Goal: Information Seeking & Learning: Learn about a topic

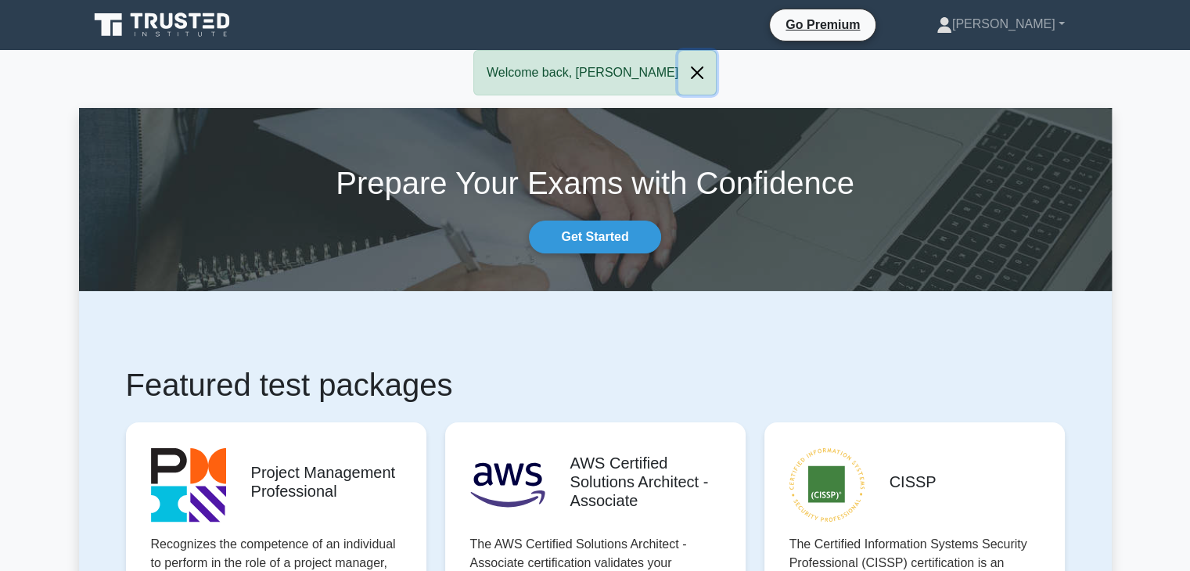
click at [679, 71] on button "Close" at bounding box center [698, 73] width 38 height 44
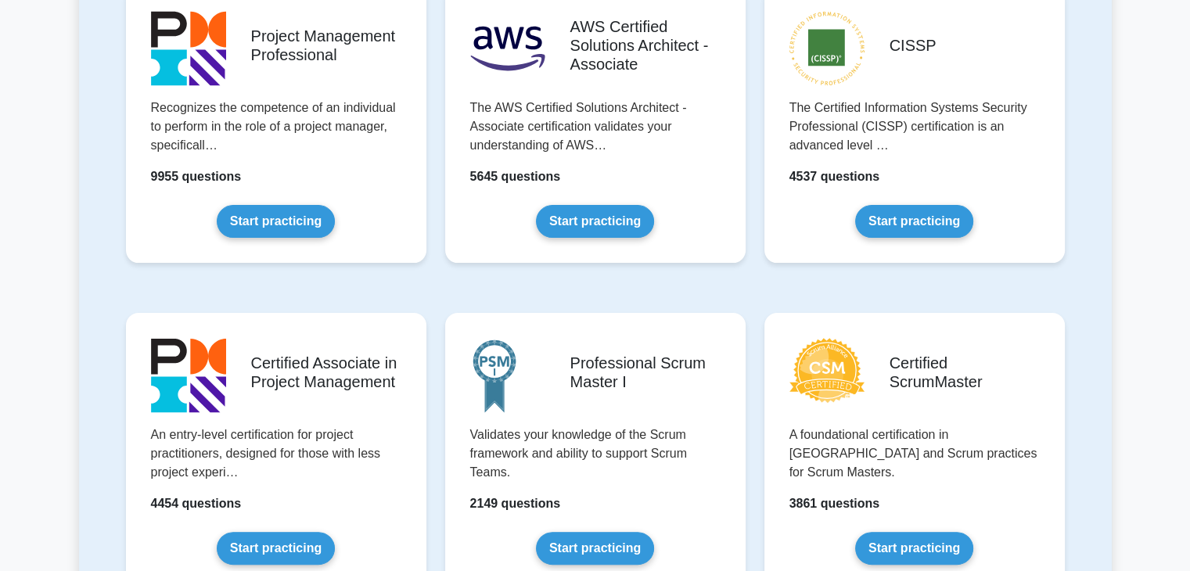
scroll to position [417, 0]
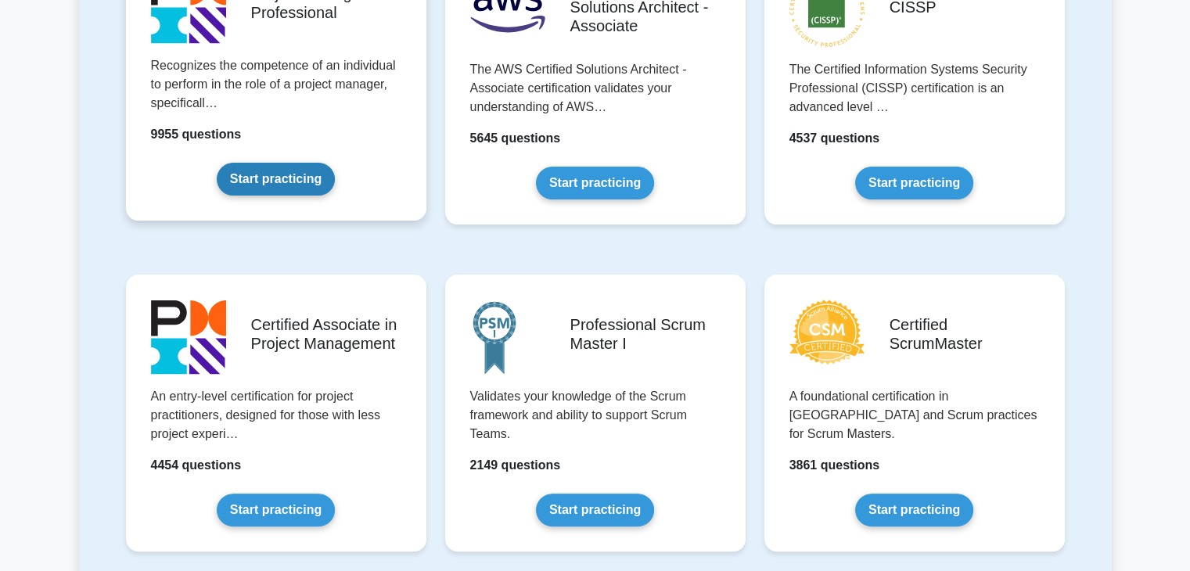
click at [293, 185] on link "Start practicing" at bounding box center [276, 179] width 118 height 33
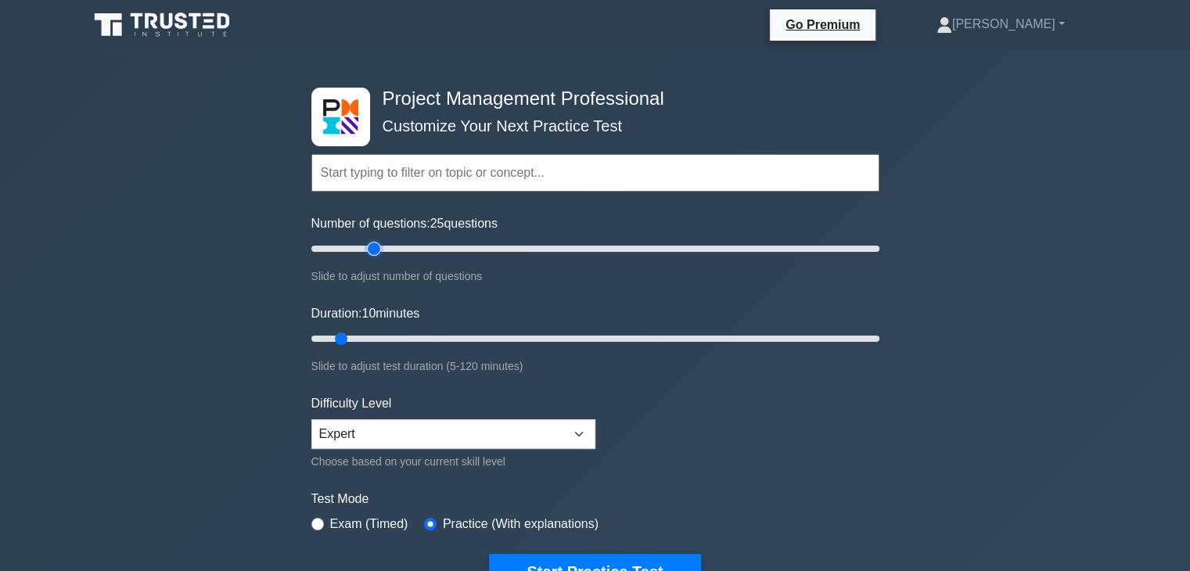
click at [378, 247] on input "Number of questions: 25 questions" at bounding box center [595, 248] width 568 height 19
click at [368, 248] on input "Number of questions: 25 questions" at bounding box center [595, 248] width 568 height 19
type input "20"
click at [362, 248] on input "Number of questions: 20 questions" at bounding box center [595, 248] width 568 height 19
click at [466, 432] on select "Beginner Intermediate Expert" at bounding box center [453, 434] width 284 height 30
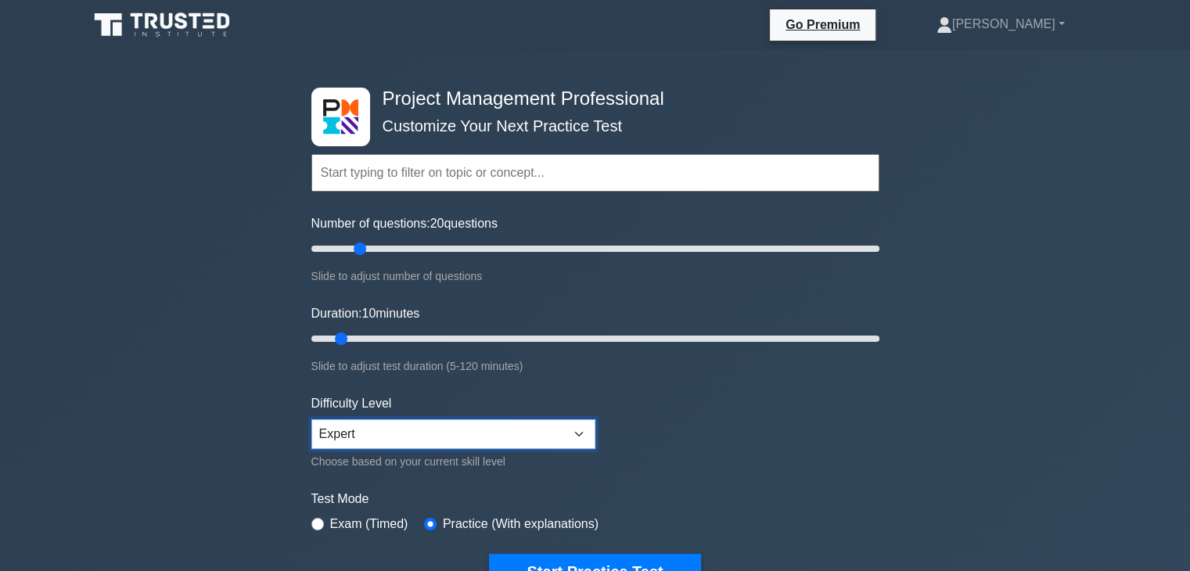
select select "intermediate"
click at [311, 419] on select "Beginner Intermediate Expert" at bounding box center [453, 434] width 284 height 30
type input "25"
click at [409, 340] on input "Duration: 25 minutes" at bounding box center [595, 338] width 568 height 19
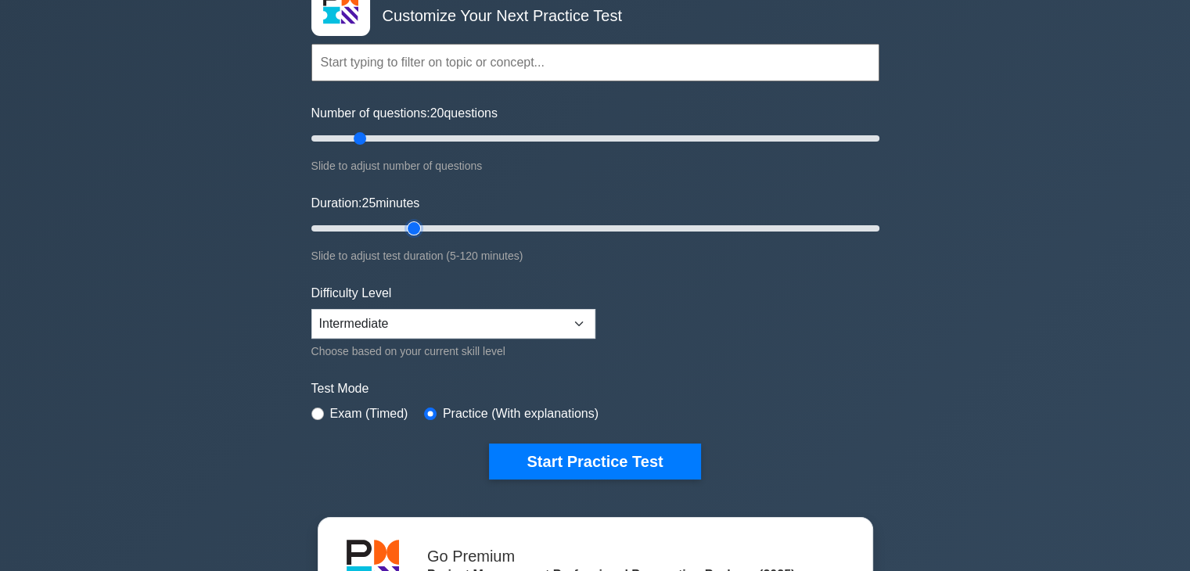
scroll to position [130, 0]
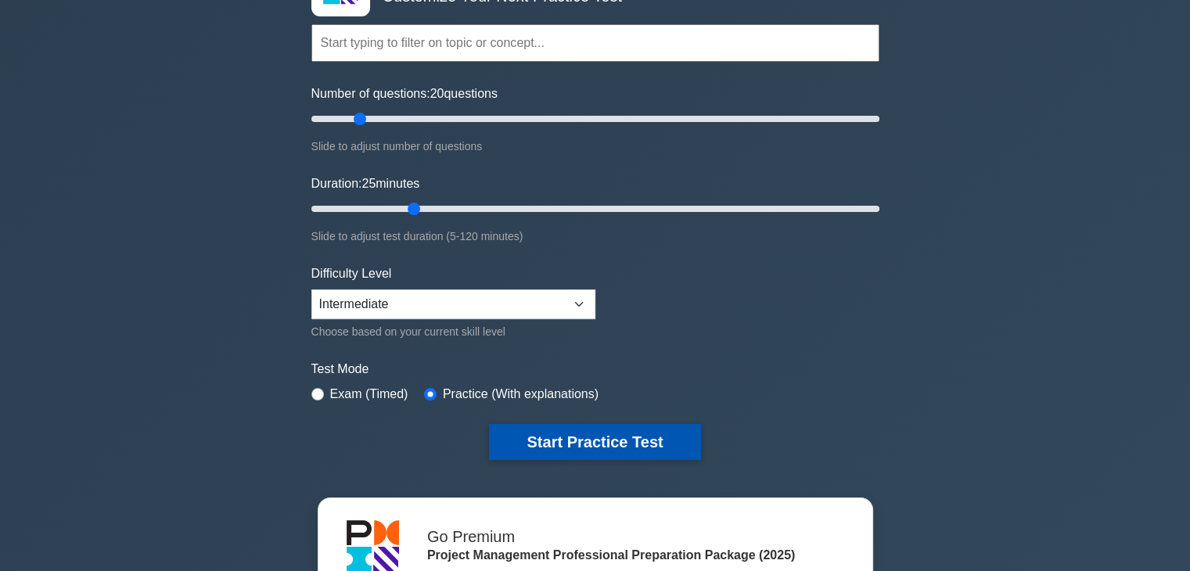
click at [635, 444] on button "Start Practice Test" at bounding box center [594, 442] width 211 height 36
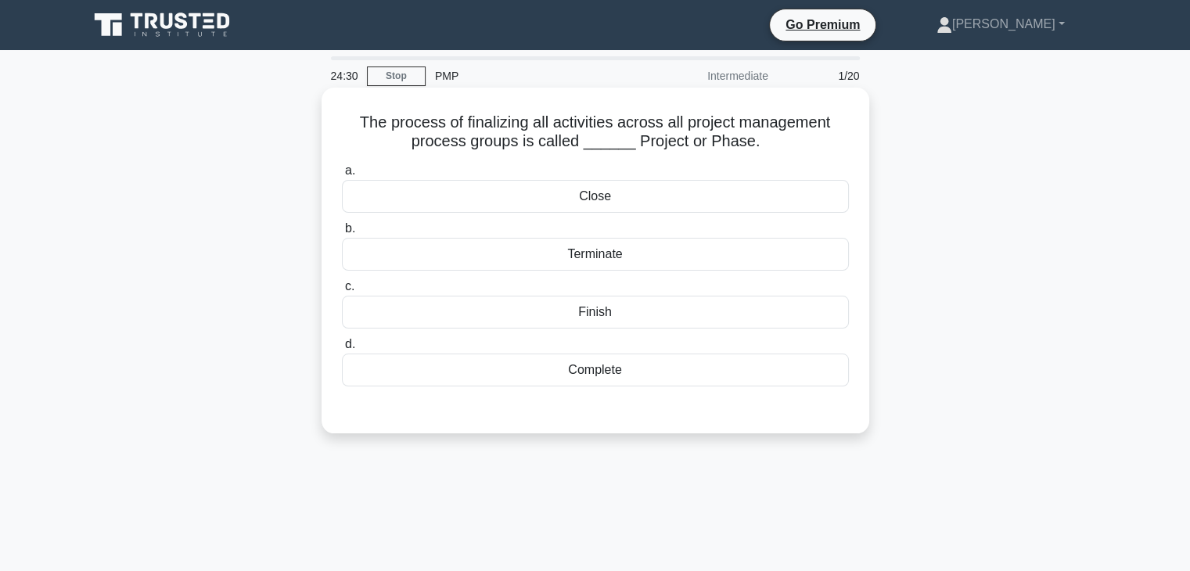
click at [651, 201] on div "Close" at bounding box center [595, 196] width 507 height 33
click at [342, 176] on input "a. Close" at bounding box center [342, 171] width 0 height 10
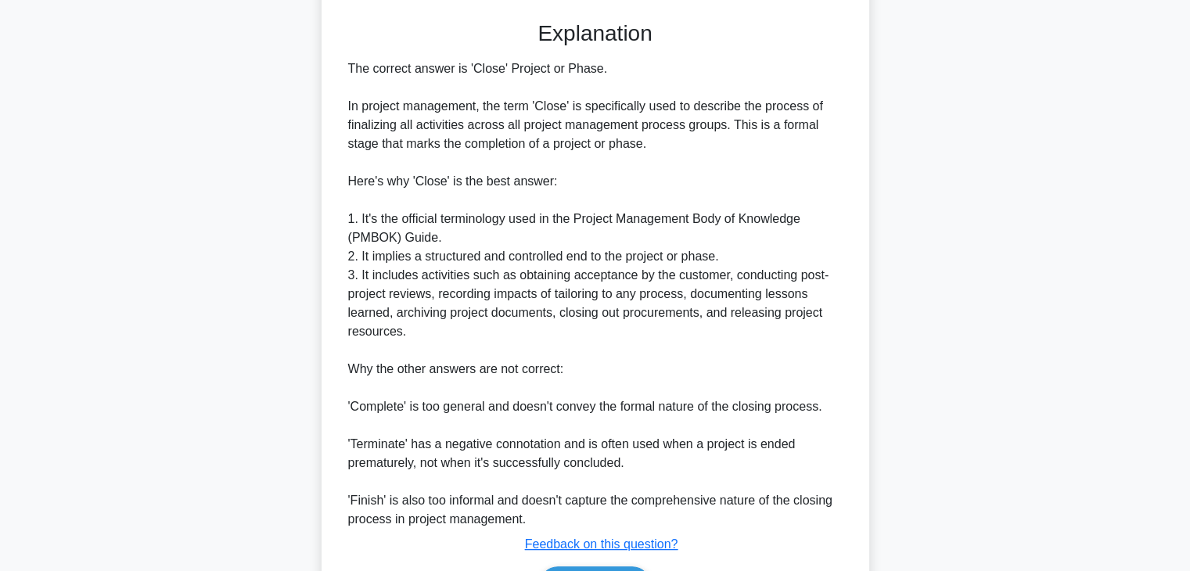
scroll to position [487, 0]
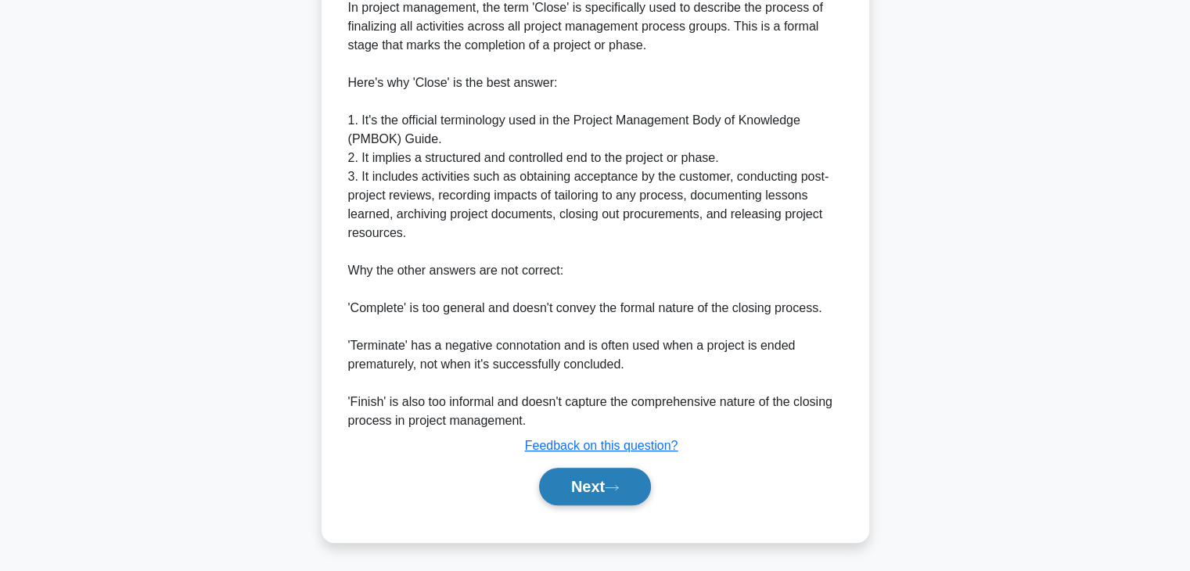
click at [594, 492] on button "Next" at bounding box center [595, 487] width 112 height 38
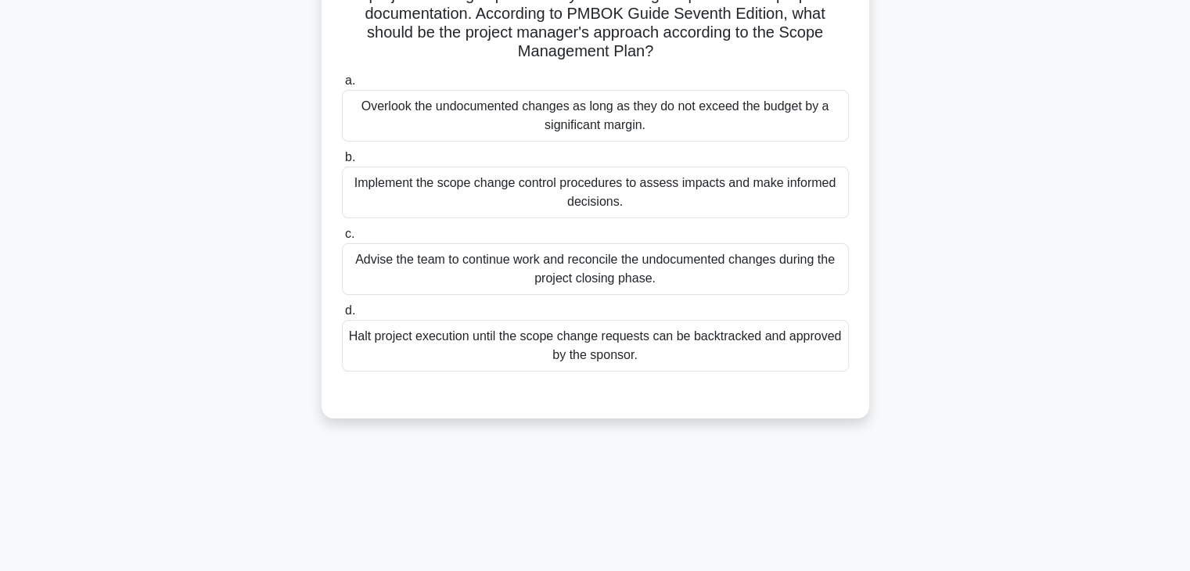
scroll to position [66, 0]
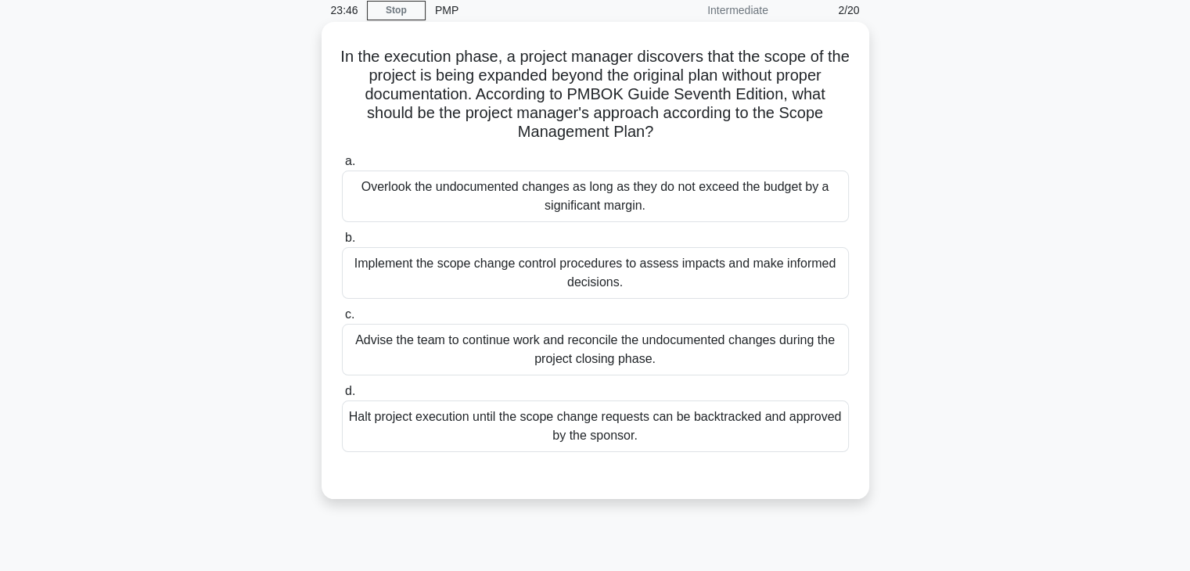
click at [535, 279] on div "Implement the scope change control procedures to assess impacts and make inform…" at bounding box center [595, 273] width 507 height 52
click at [342, 243] on input "b. Implement the scope change control procedures to assess impacts and make inf…" at bounding box center [342, 238] width 0 height 10
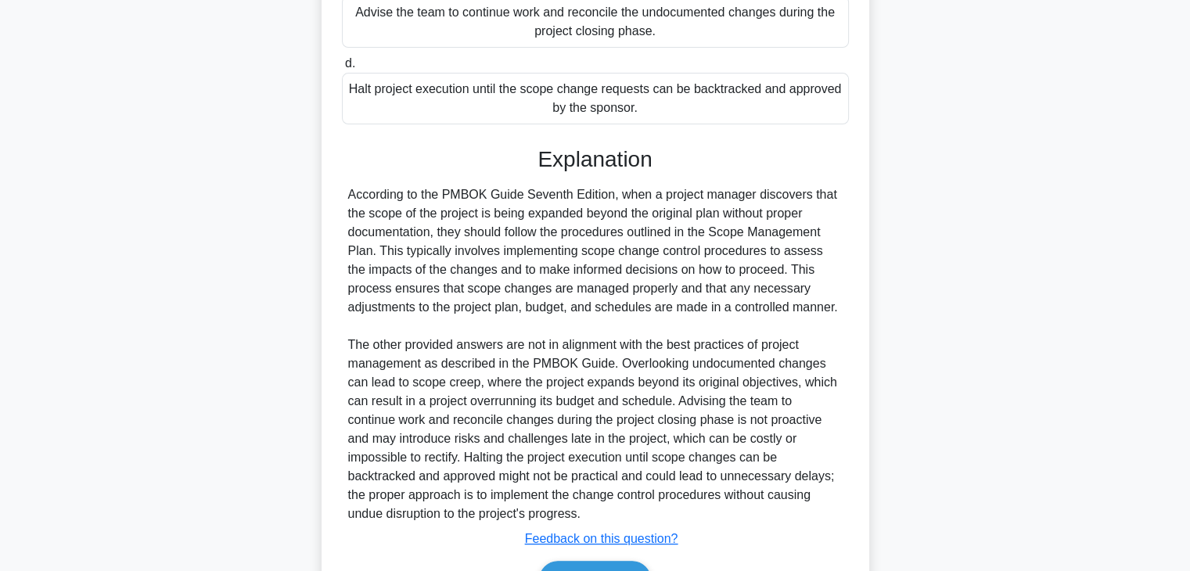
scroll to position [487, 0]
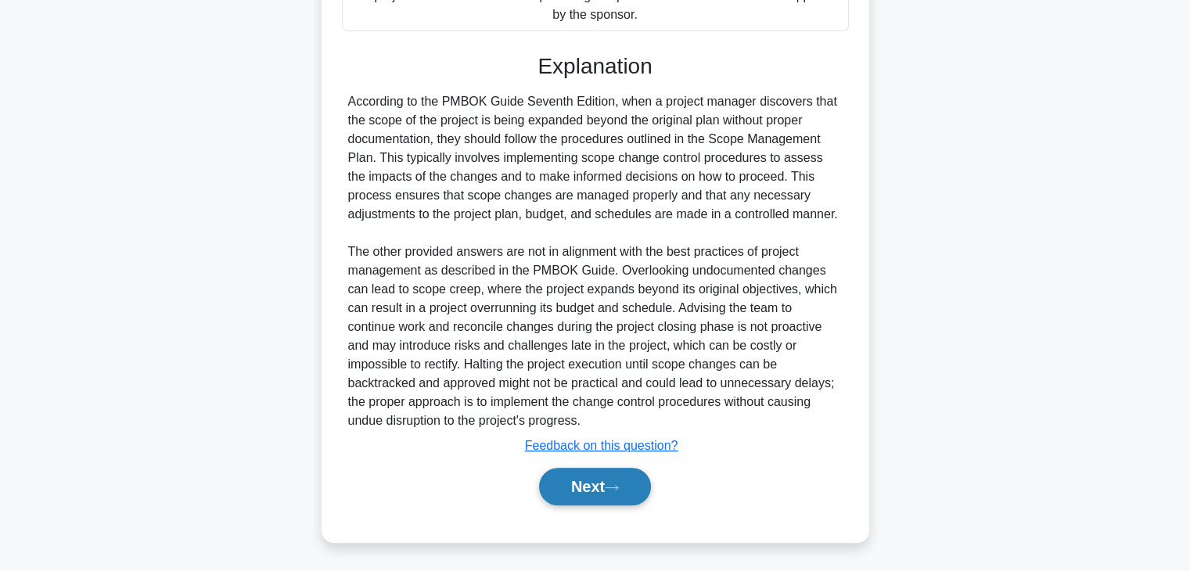
click at [591, 491] on button "Next" at bounding box center [595, 487] width 112 height 38
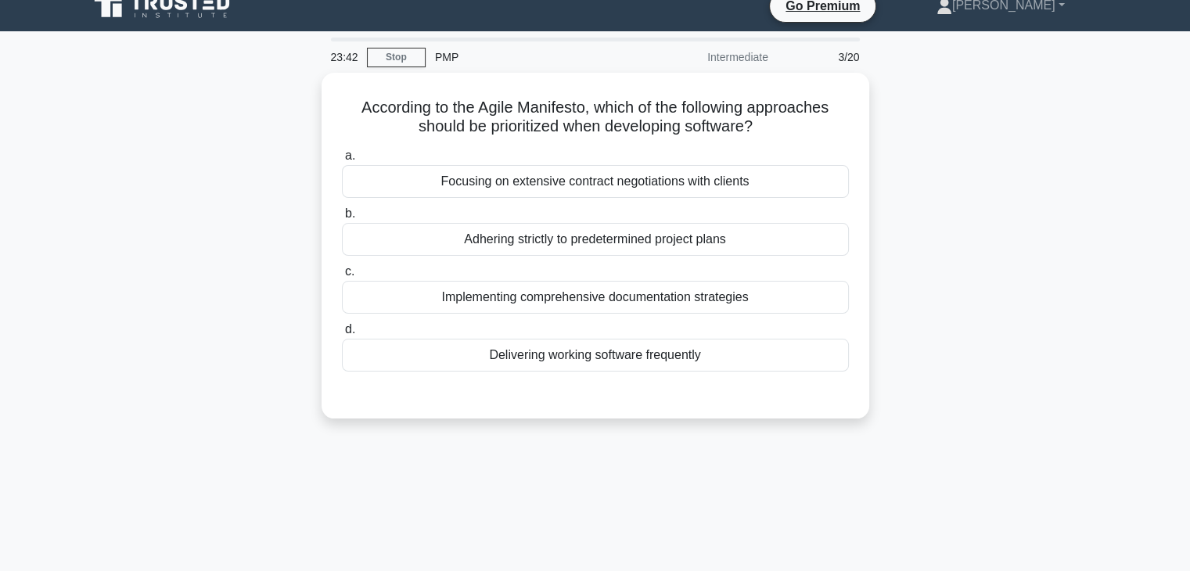
scroll to position [0, 0]
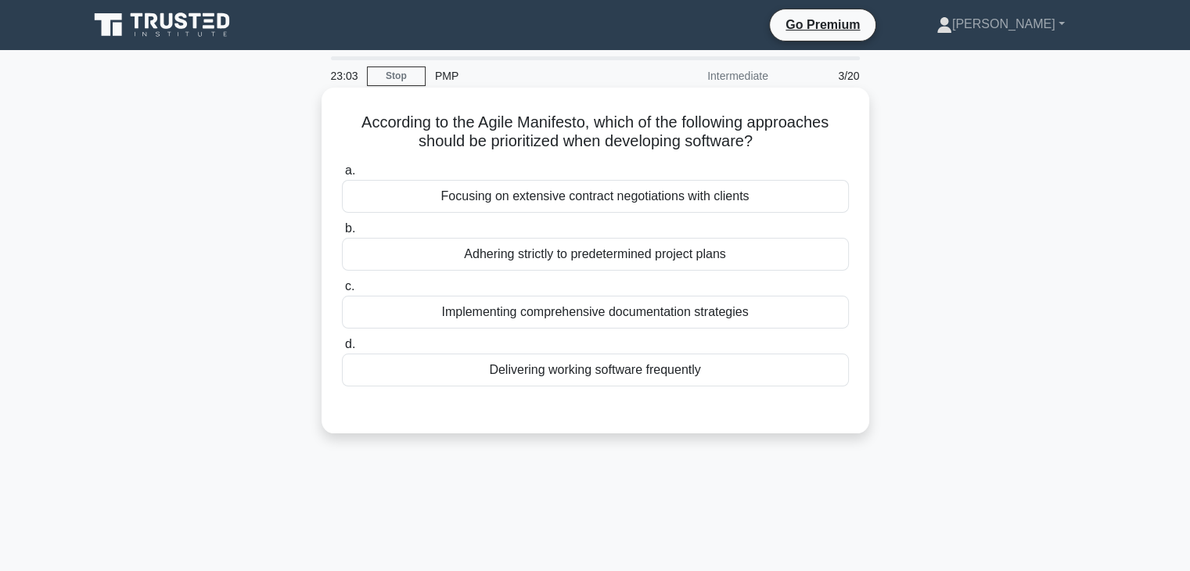
click at [582, 311] on div "Implementing comprehensive documentation strategies" at bounding box center [595, 312] width 507 height 33
click at [342, 292] on input "c. Implementing comprehensive documentation strategies" at bounding box center [342, 287] width 0 height 10
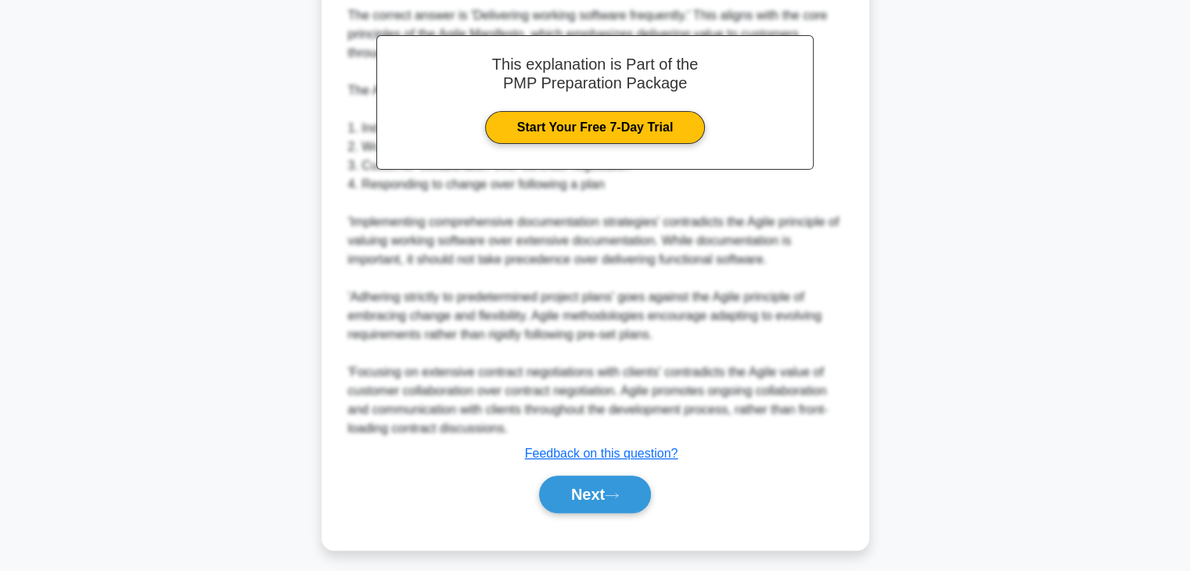
scroll to position [451, 0]
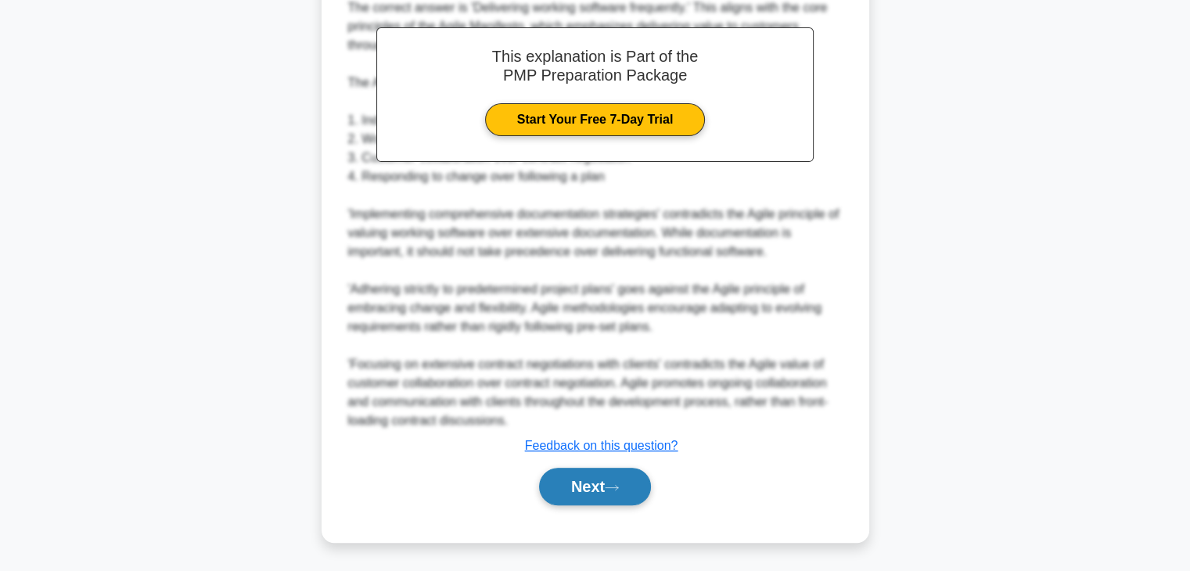
click at [596, 483] on button "Next" at bounding box center [595, 487] width 112 height 38
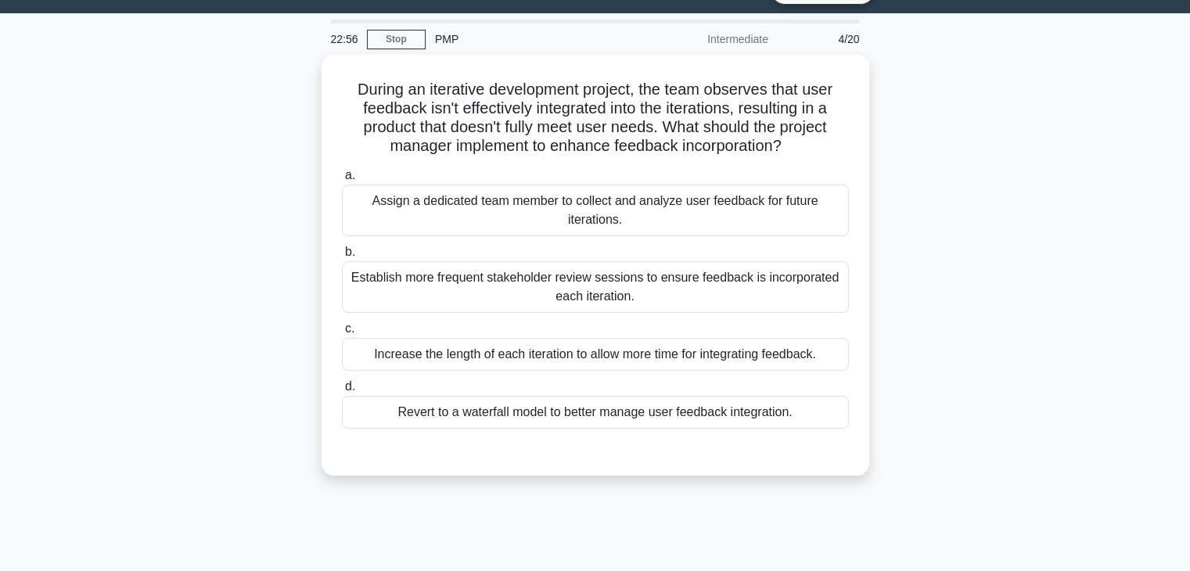
scroll to position [13, 0]
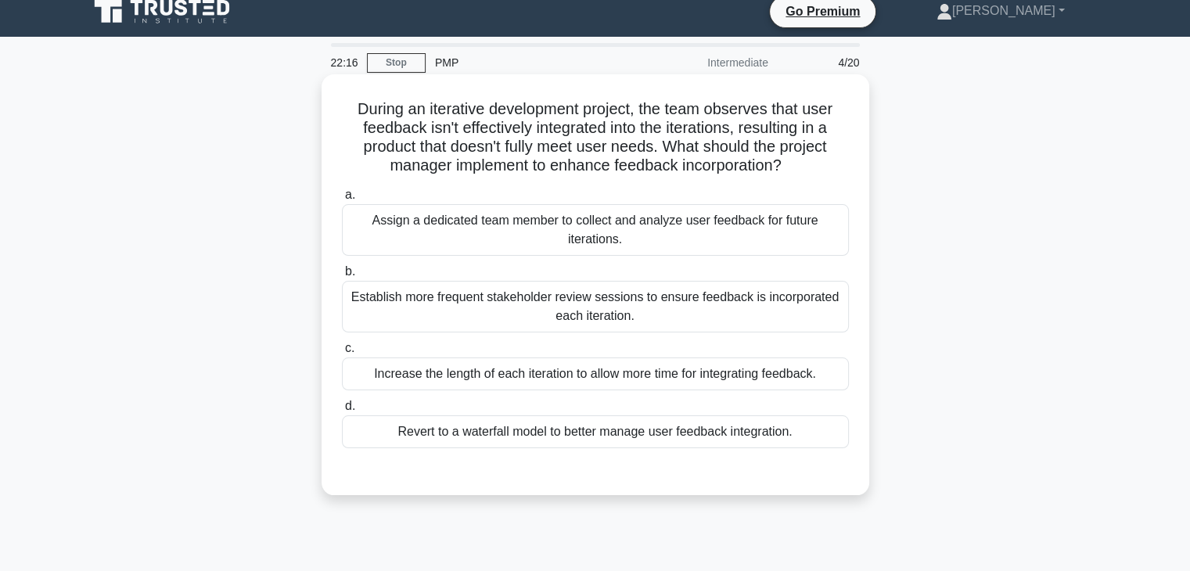
click at [643, 307] on div "Establish more frequent stakeholder review sessions to ensure feedback is incor…" at bounding box center [595, 307] width 507 height 52
click at [342, 277] on input "b. Establish more frequent stakeholder review sessions to ensure feedback is in…" at bounding box center [342, 272] width 0 height 10
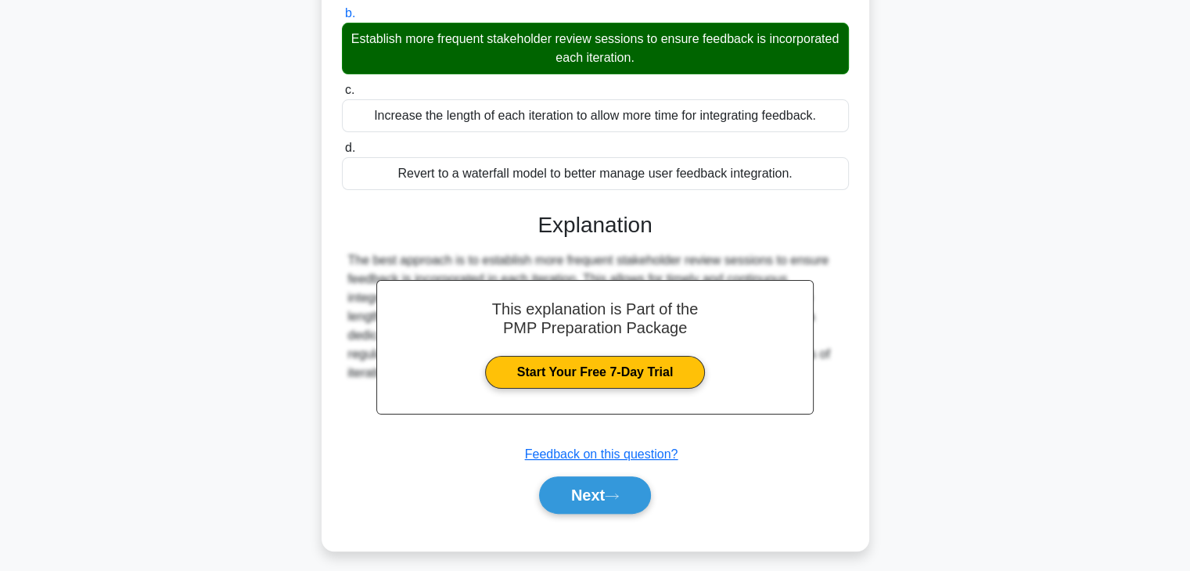
scroll to position [280, 0]
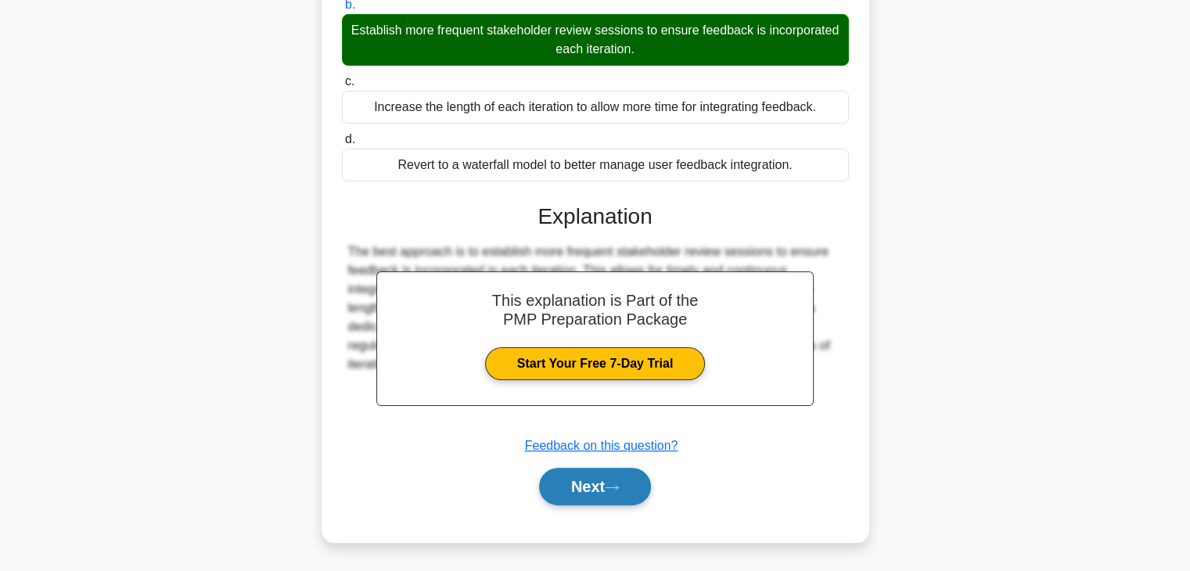
click at [605, 495] on button "Next" at bounding box center [595, 487] width 112 height 38
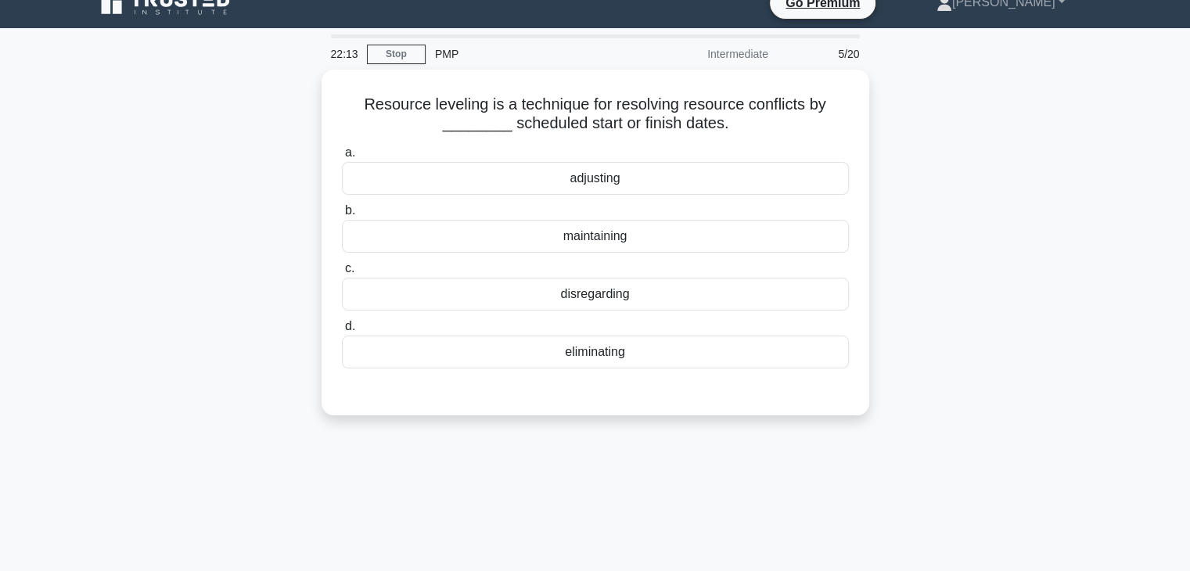
scroll to position [0, 0]
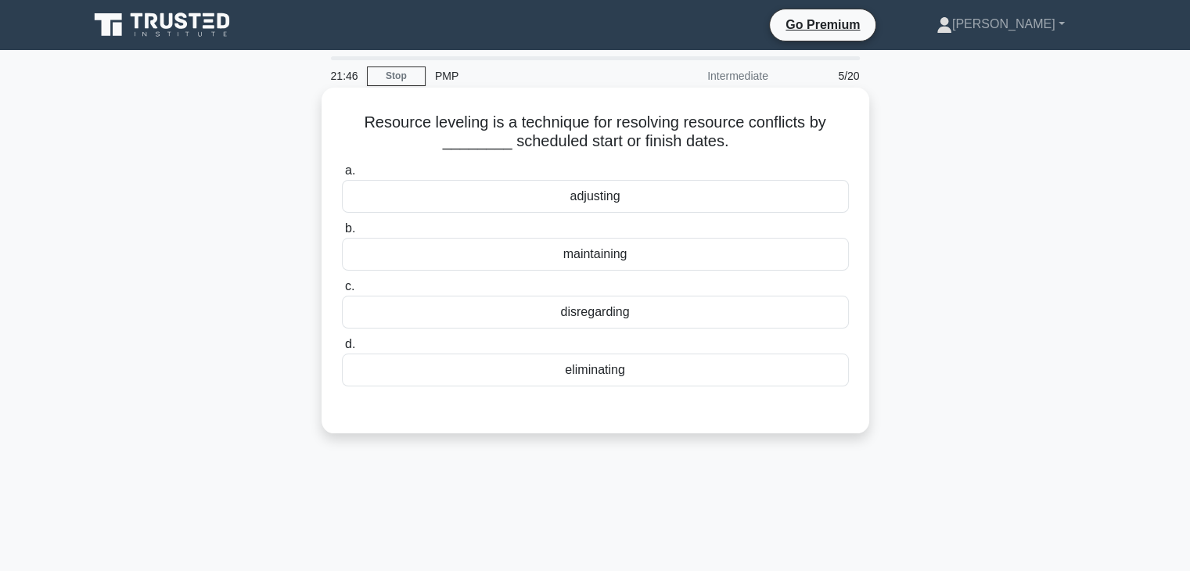
click at [743, 202] on div "adjusting" at bounding box center [595, 196] width 507 height 33
click at [342, 176] on input "a. adjusting" at bounding box center [342, 171] width 0 height 10
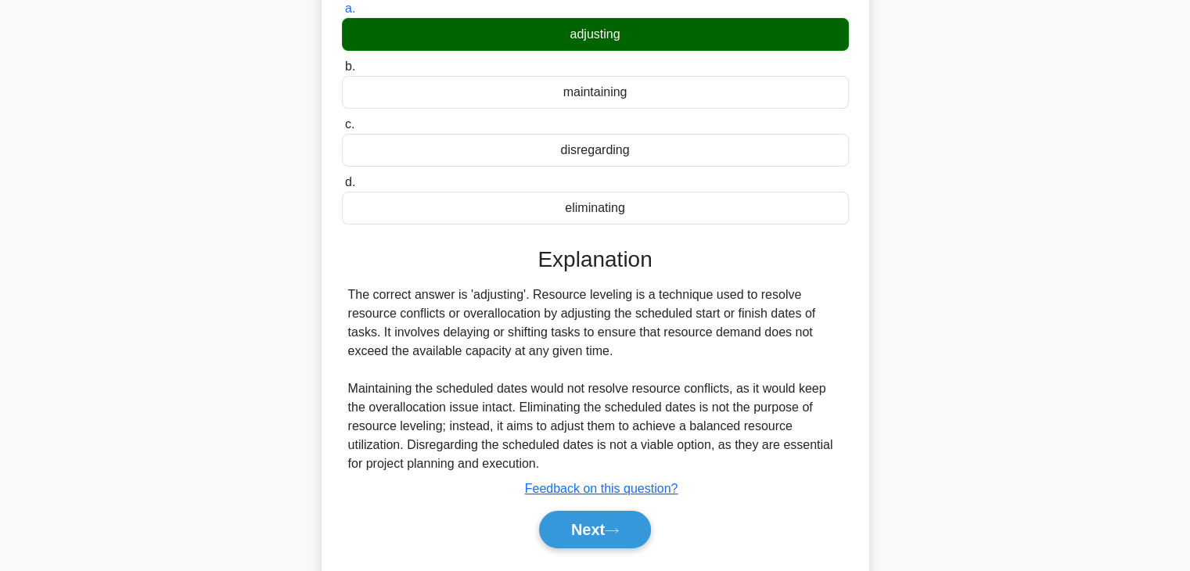
scroll to position [275, 0]
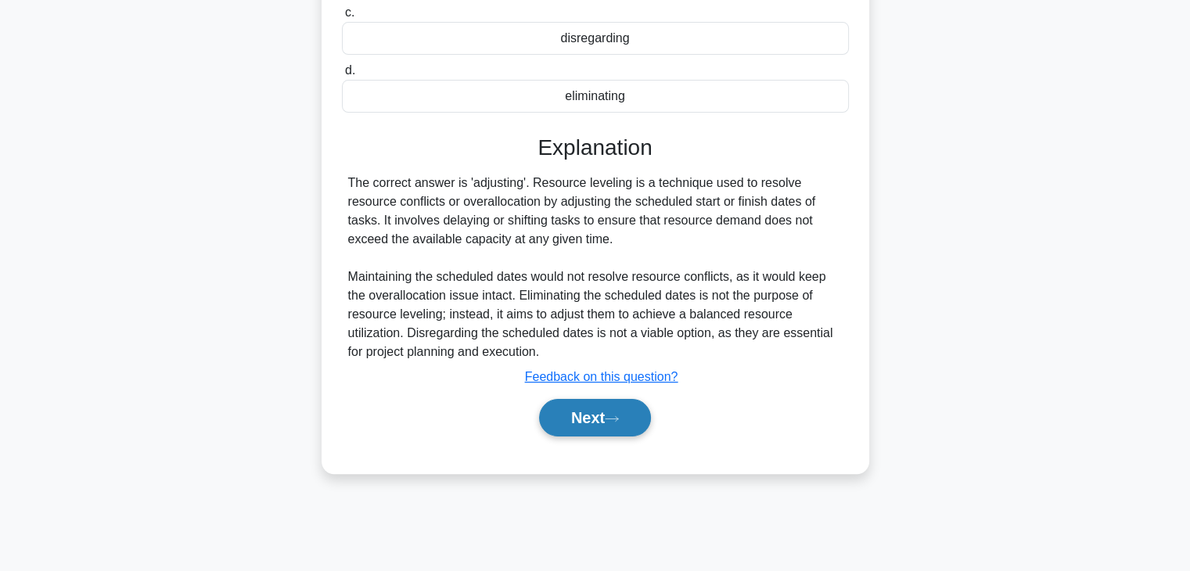
click at [609, 410] on button "Next" at bounding box center [595, 418] width 112 height 38
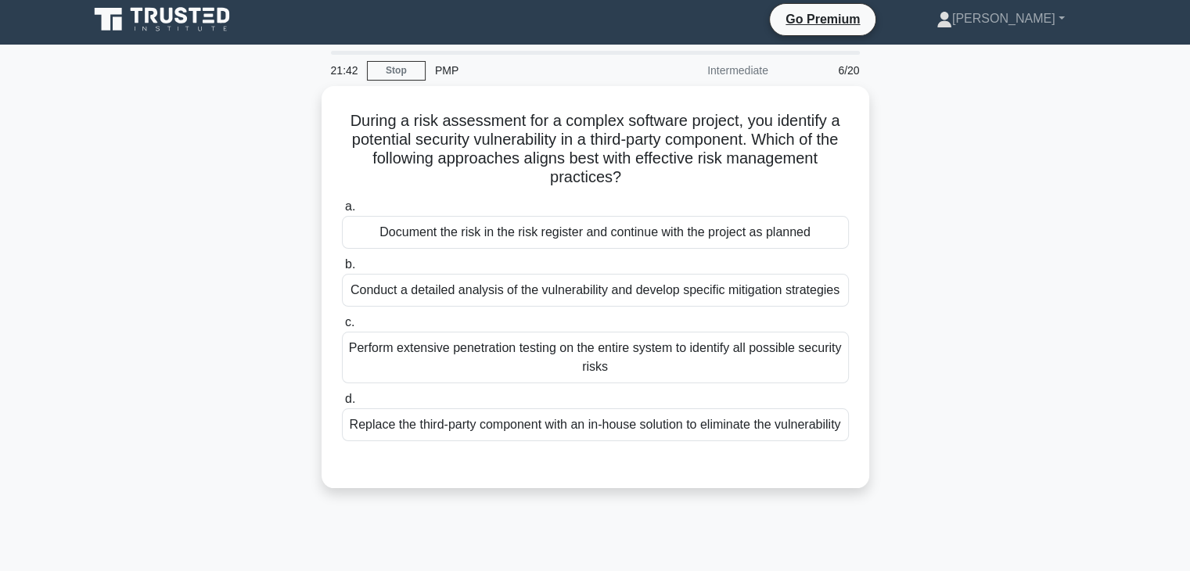
scroll to position [0, 0]
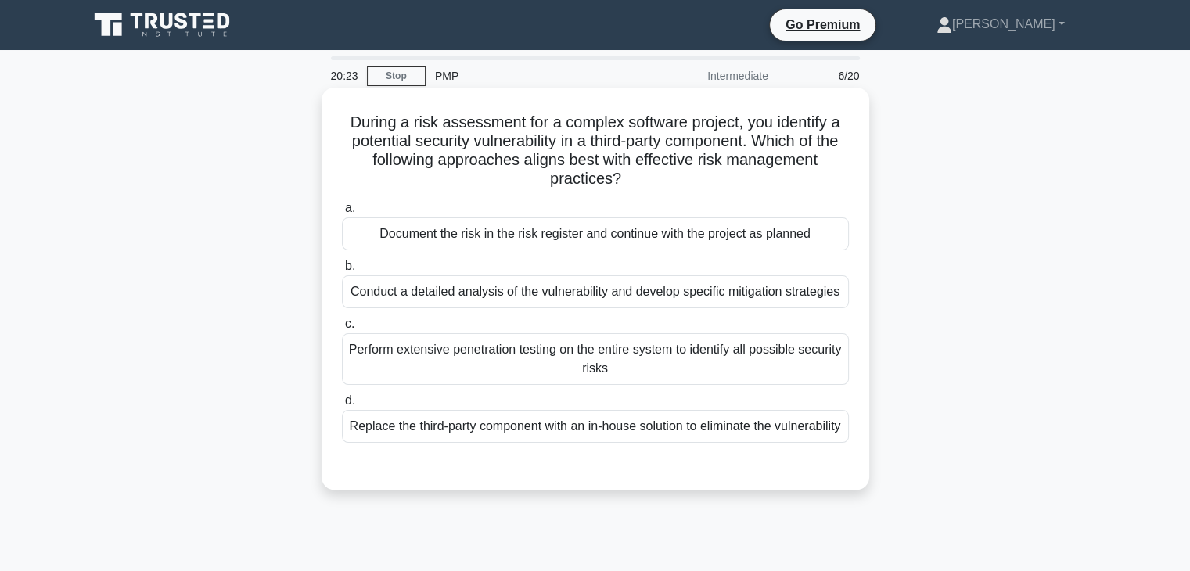
click at [618, 293] on div "Conduct a detailed analysis of the vulnerability and develop specific mitigatio…" at bounding box center [595, 291] width 507 height 33
click at [342, 272] on input "b. Conduct a detailed analysis of the vulnerability and develop specific mitiga…" at bounding box center [342, 266] width 0 height 10
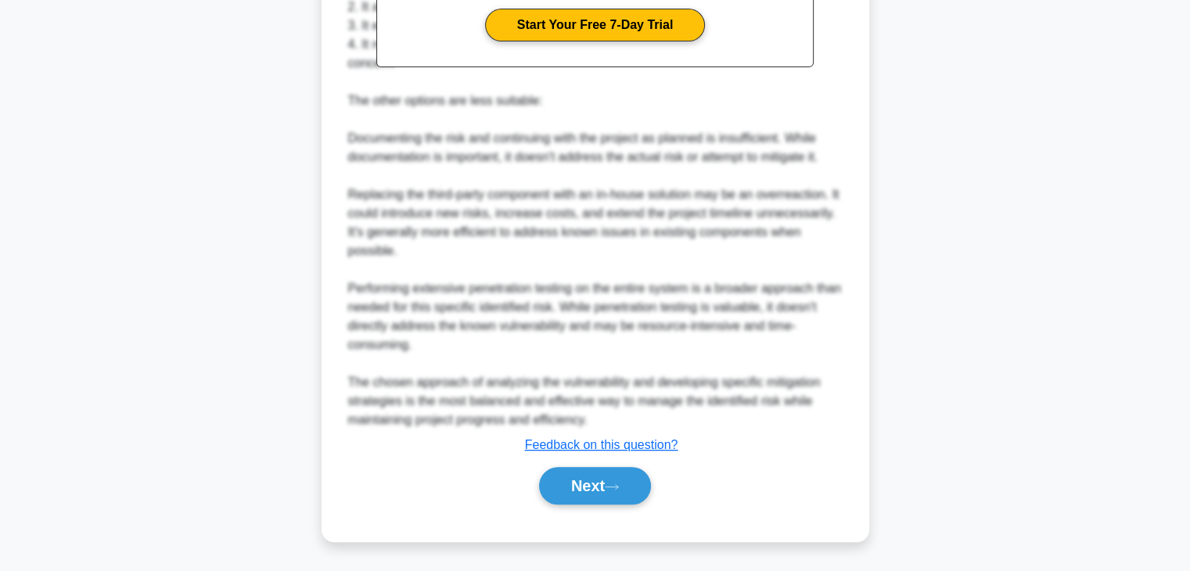
scroll to position [637, 0]
click at [607, 479] on button "Next" at bounding box center [595, 486] width 112 height 38
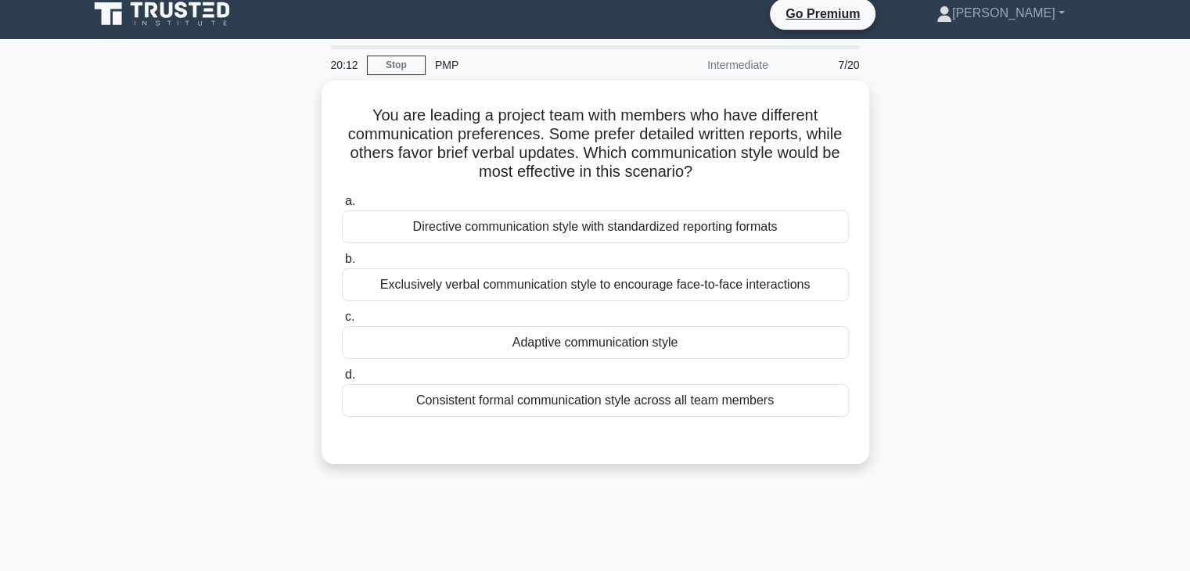
scroll to position [0, 0]
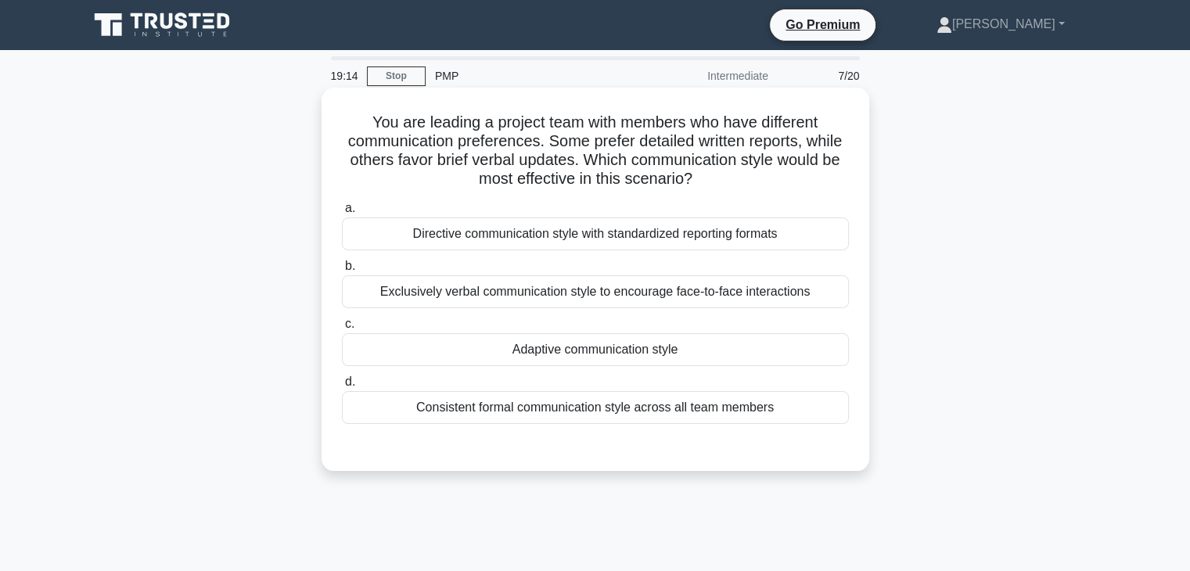
click at [579, 348] on div "Adaptive communication style" at bounding box center [595, 349] width 507 height 33
click at [342, 329] on input "c. Adaptive communication style" at bounding box center [342, 324] width 0 height 10
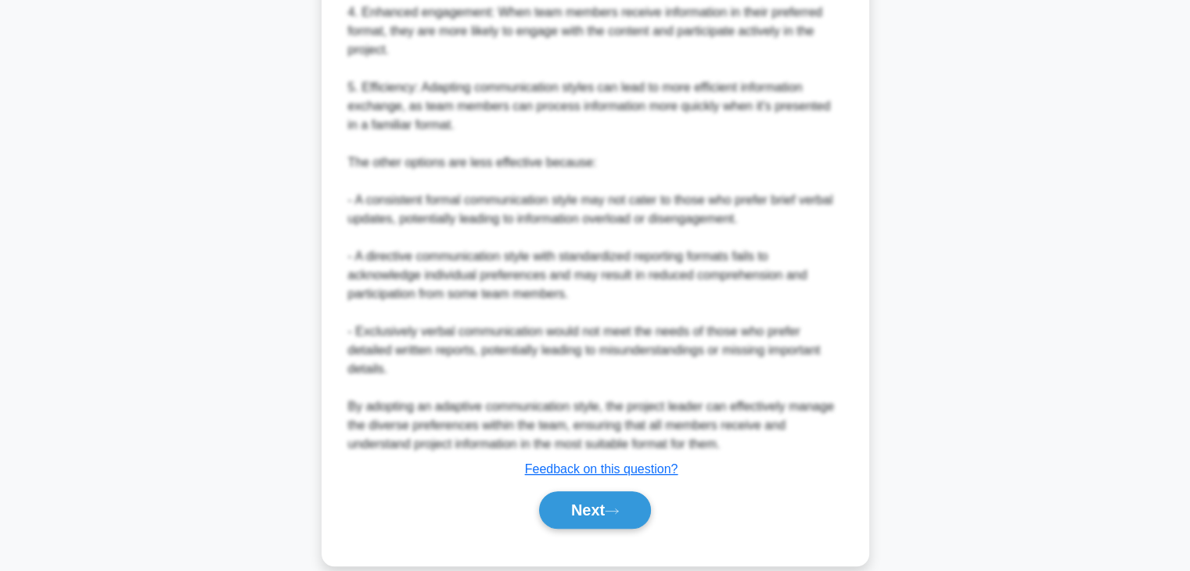
scroll to position [750, 0]
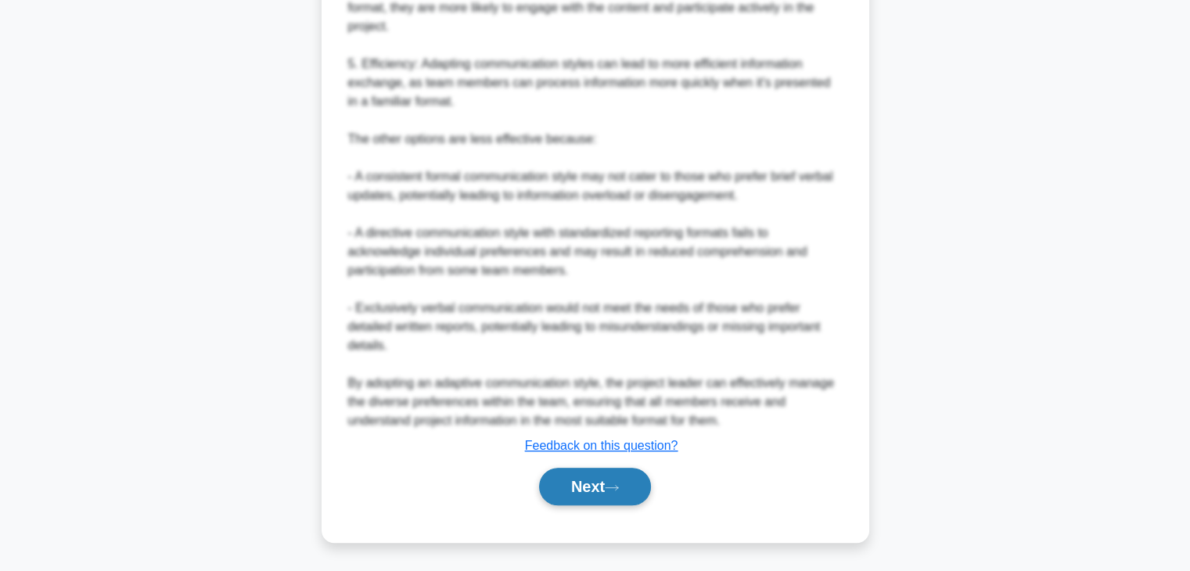
click at [600, 487] on button "Next" at bounding box center [595, 487] width 112 height 38
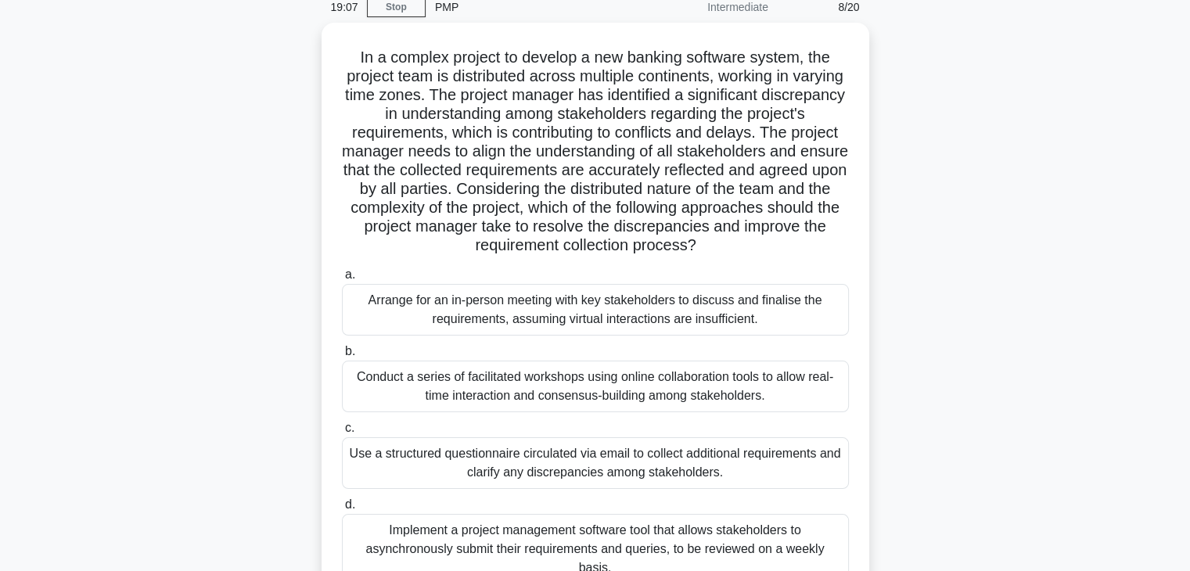
scroll to position [78, 0]
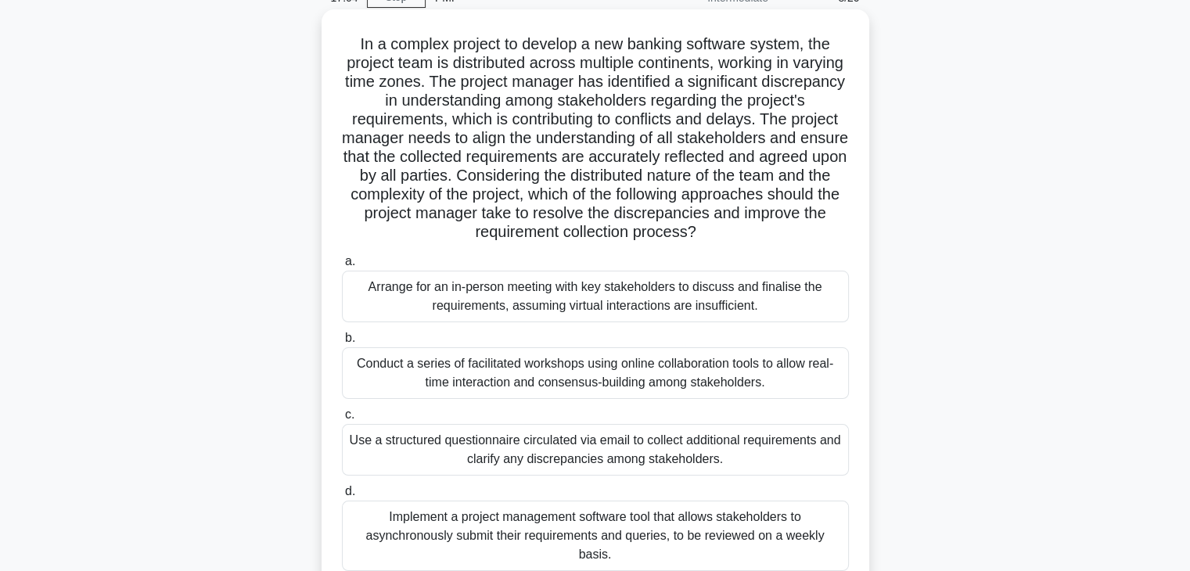
click at [767, 375] on div "Conduct a series of facilitated workshops using online collaboration tools to a…" at bounding box center [595, 373] width 507 height 52
click at [342, 344] on input "b. Conduct a series of facilitated workshops using online collaboration tools t…" at bounding box center [342, 338] width 0 height 10
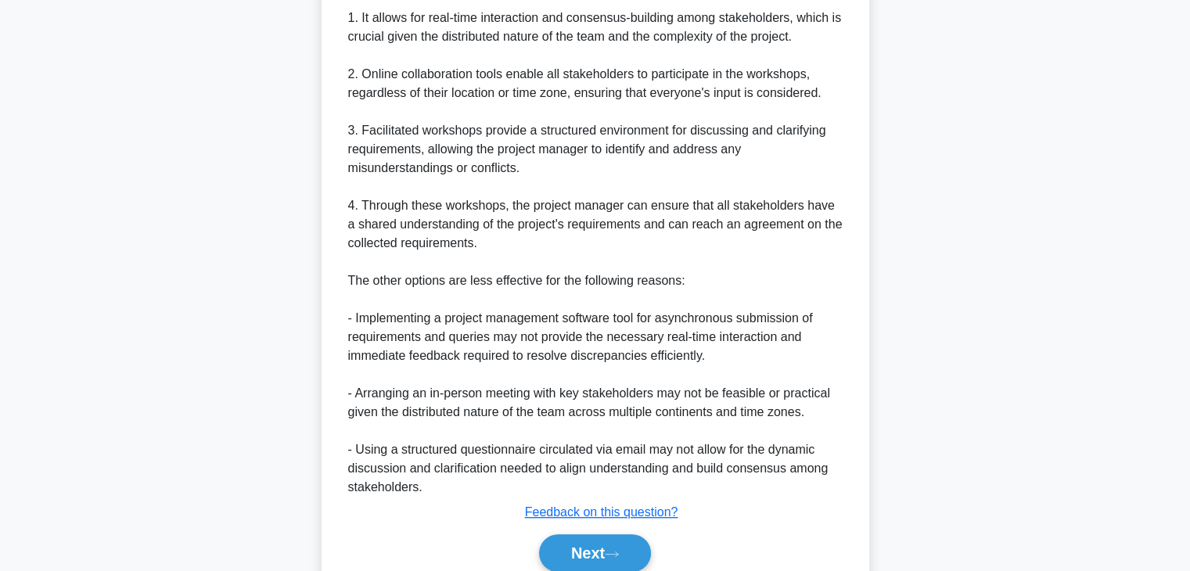
scroll to position [825, 0]
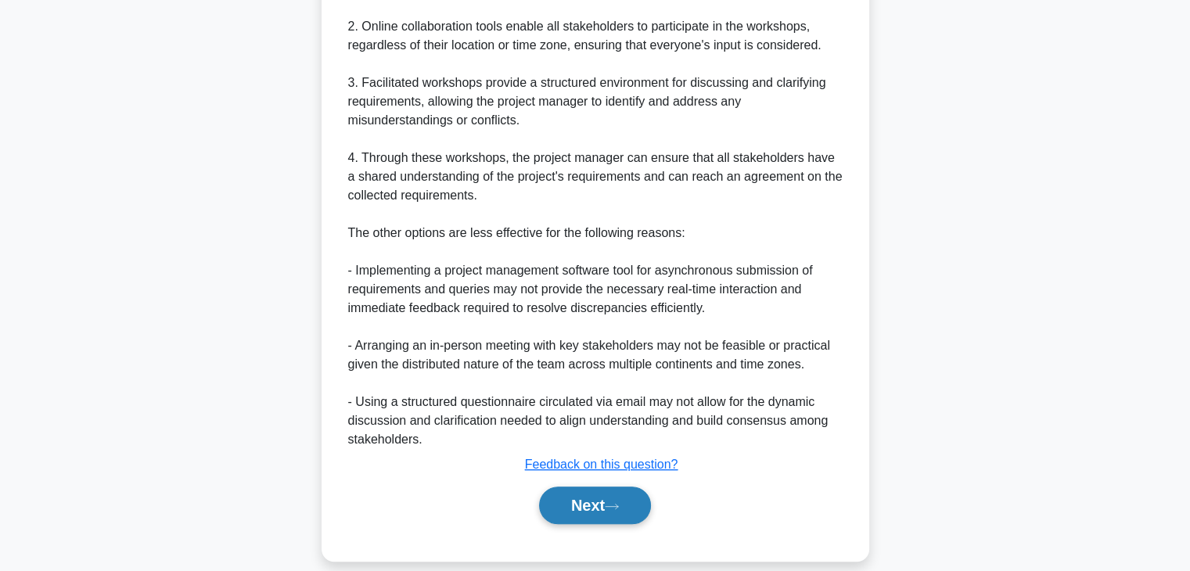
click at [598, 487] on button "Next" at bounding box center [595, 506] width 112 height 38
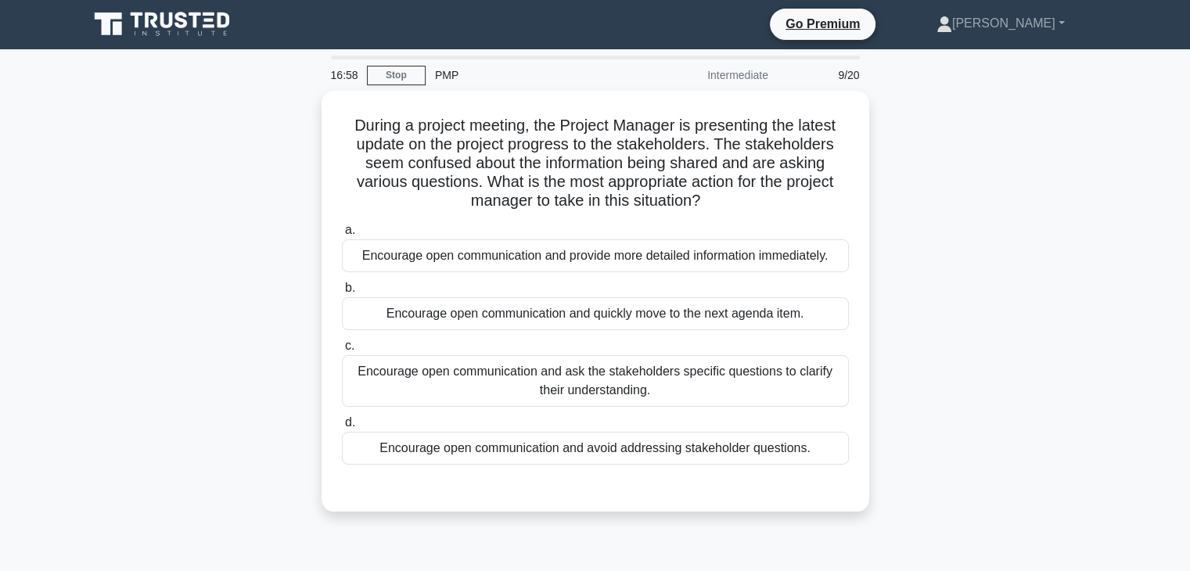
scroll to position [0, 0]
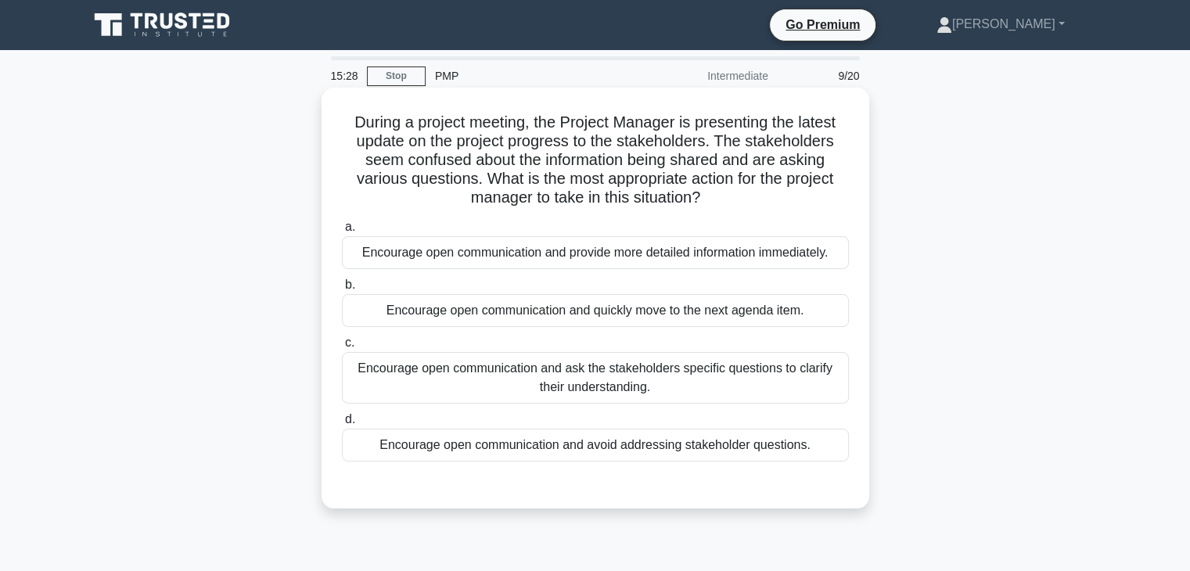
click at [647, 380] on div "Encourage open communication and ask the stakeholders specific questions to cla…" at bounding box center [595, 378] width 507 height 52
click at [342, 348] on input "c. Encourage open communication and ask the stakeholders specific questions to …" at bounding box center [342, 343] width 0 height 10
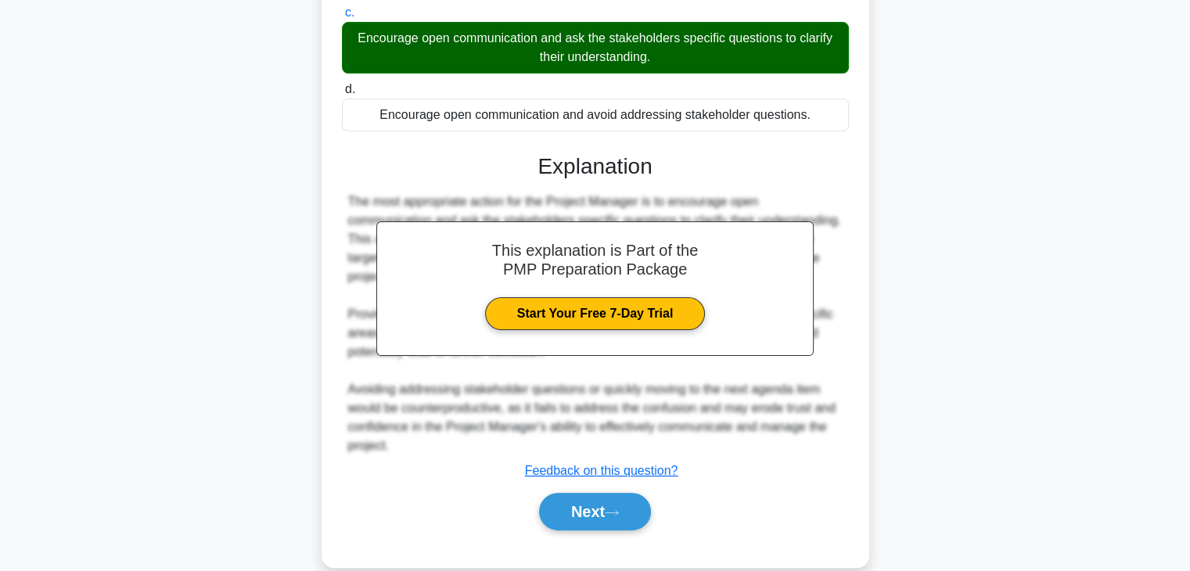
scroll to position [355, 0]
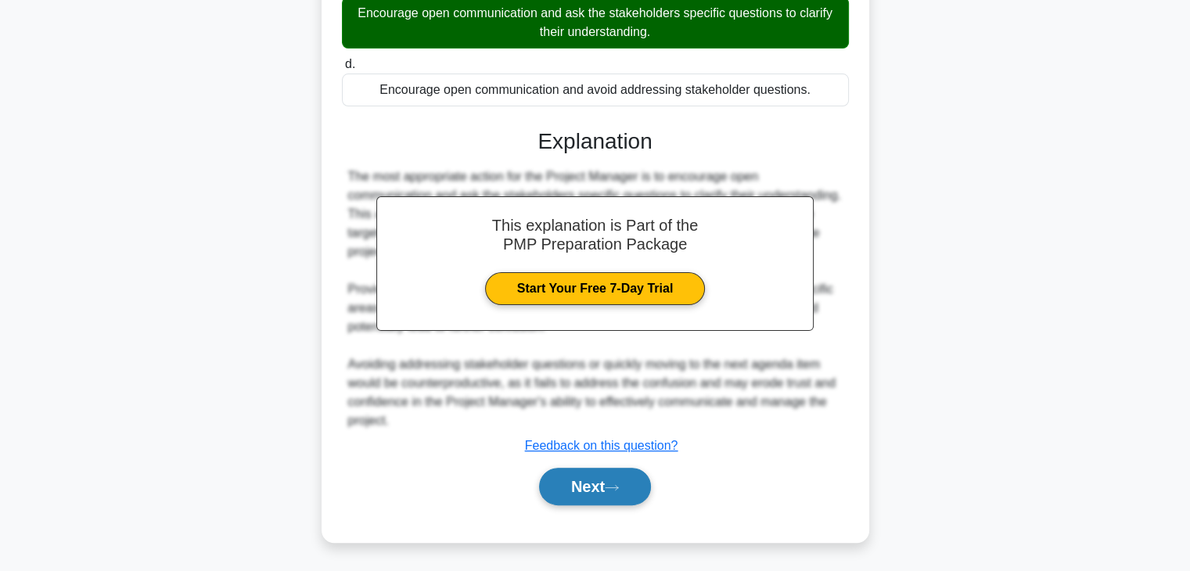
click at [620, 494] on button "Next" at bounding box center [595, 487] width 112 height 38
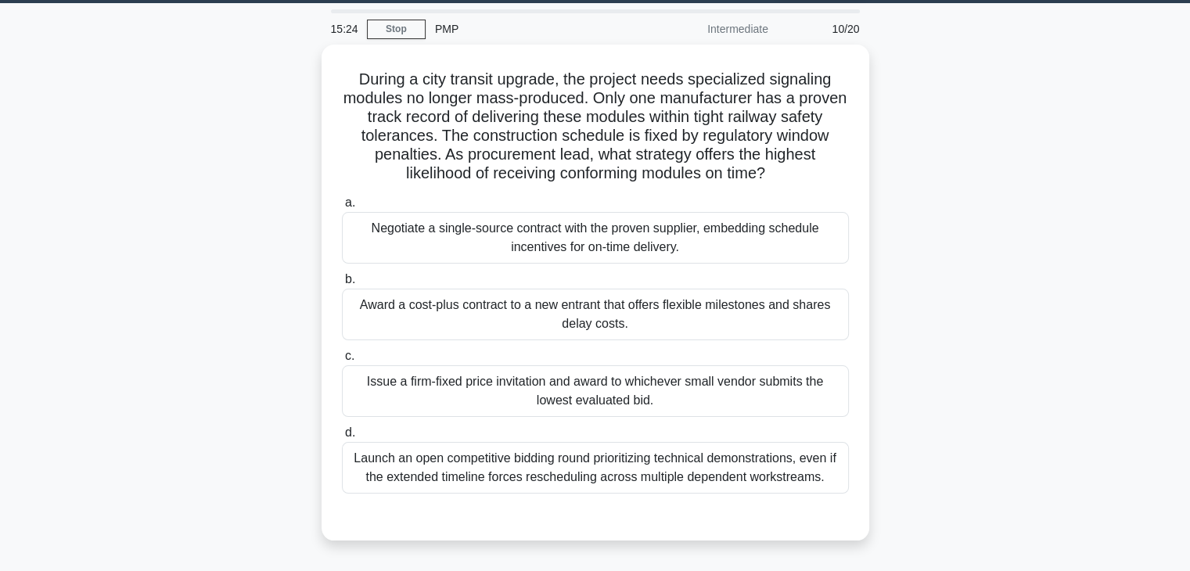
scroll to position [52, 0]
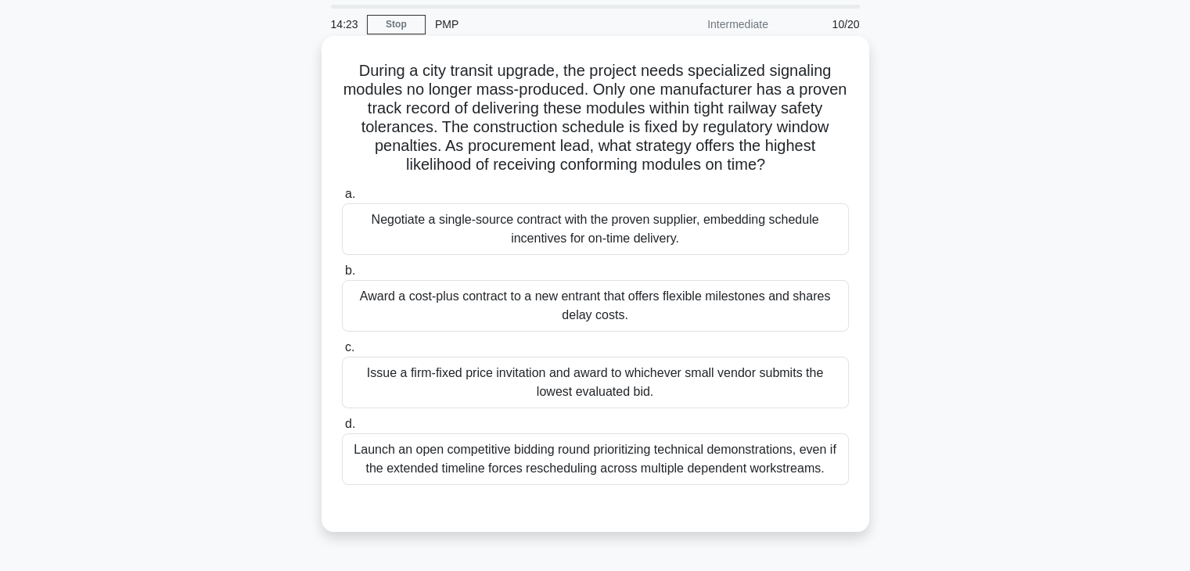
click at [725, 229] on div "Negotiate a single-source contract with the proven supplier, embedding schedule…" at bounding box center [595, 229] width 507 height 52
click at [342, 200] on input "a. Negotiate a single-source contract with the proven supplier, embedding sched…" at bounding box center [342, 194] width 0 height 10
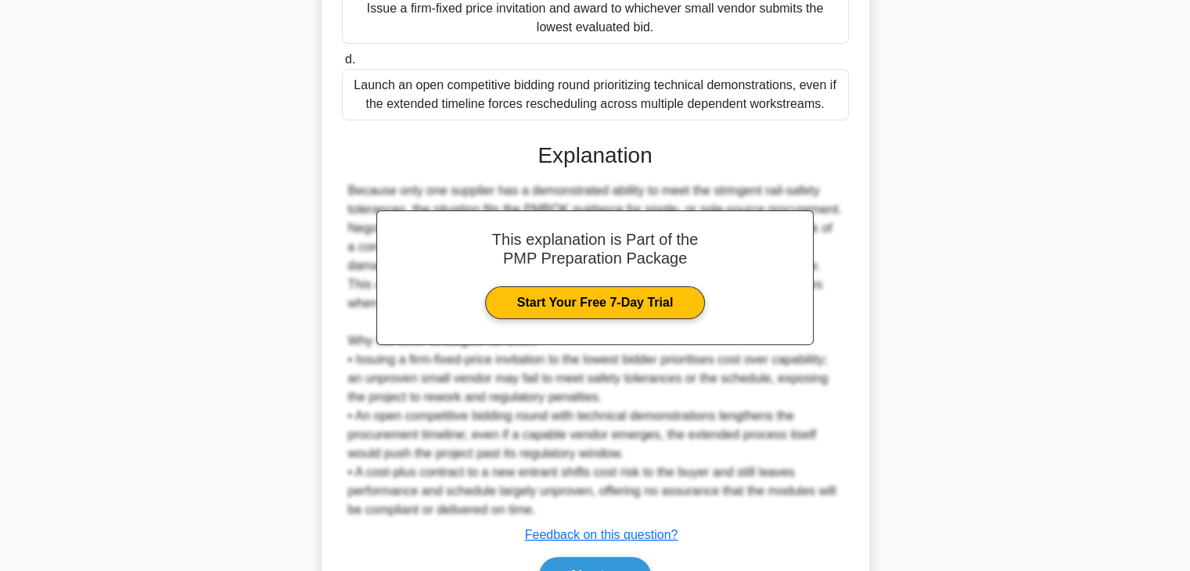
scroll to position [506, 0]
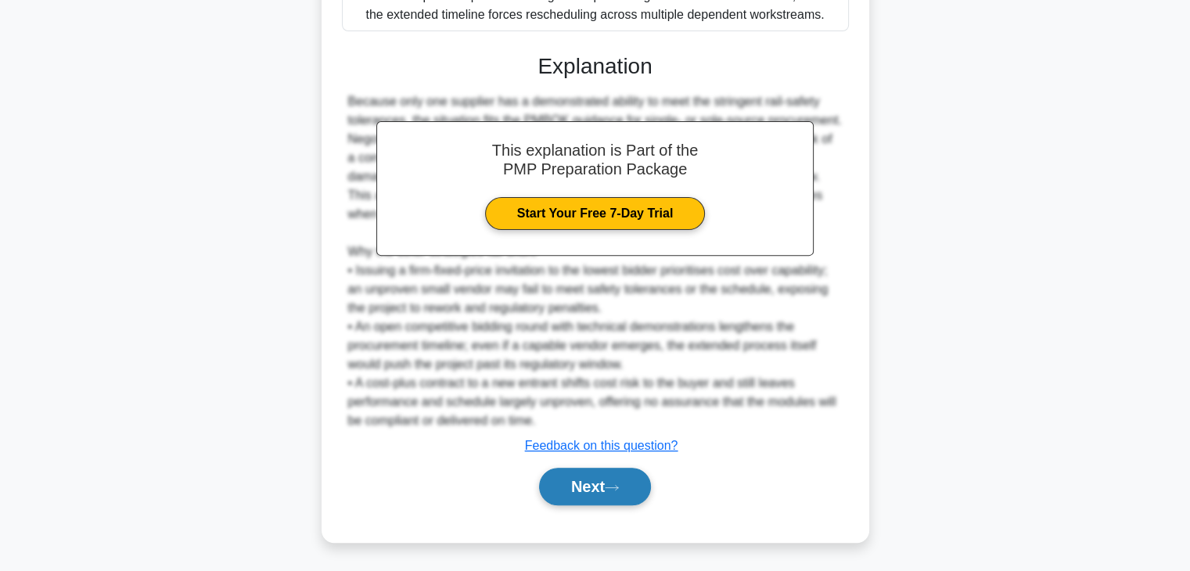
click at [602, 491] on button "Next" at bounding box center [595, 487] width 112 height 38
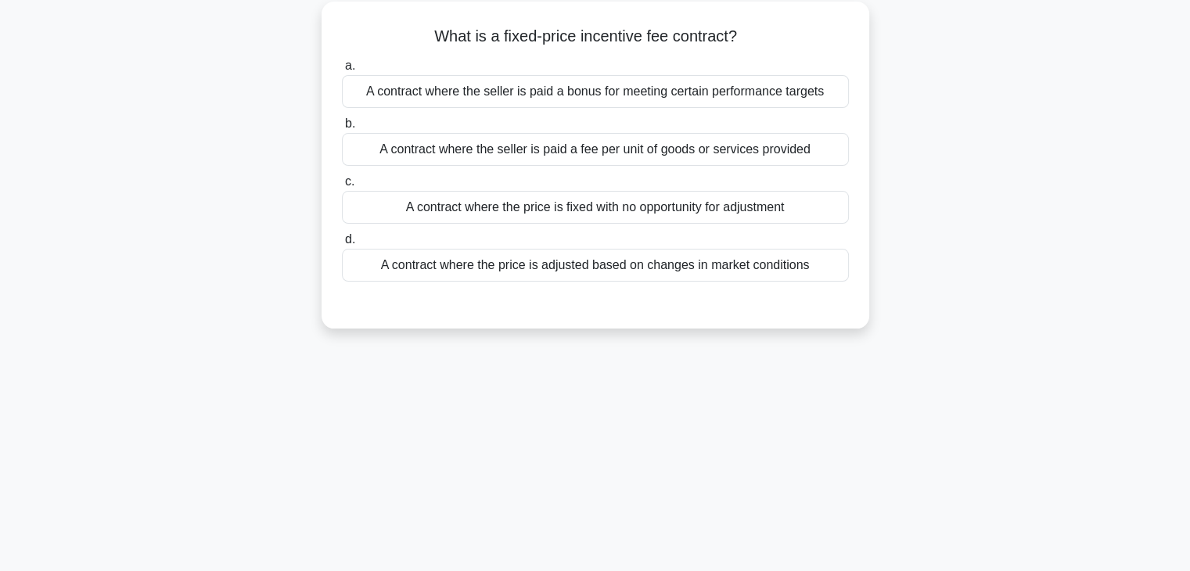
scroll to position [0, 0]
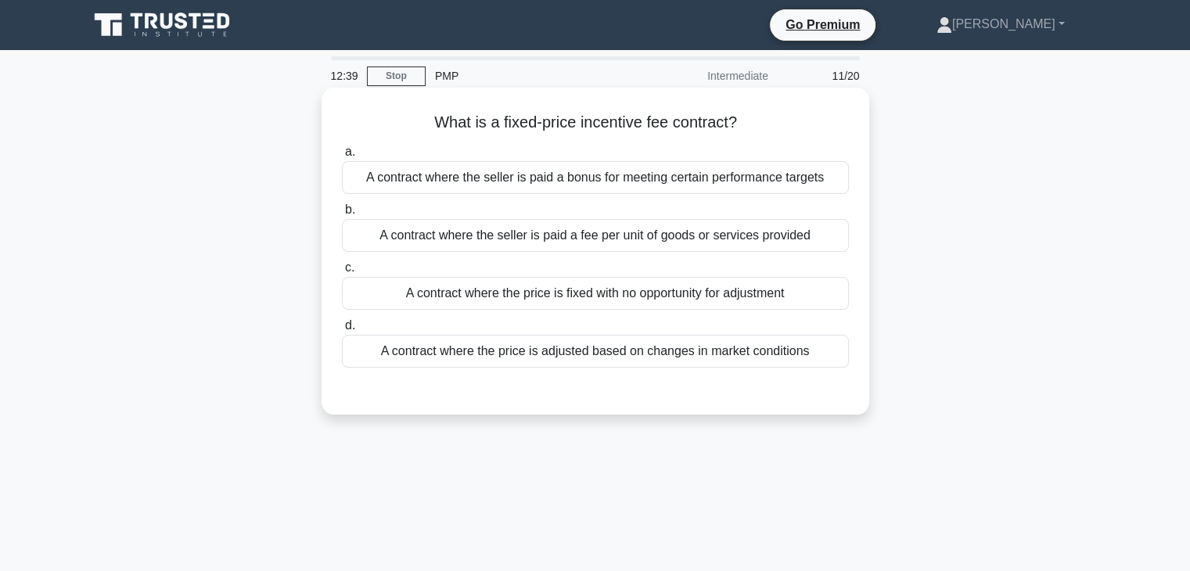
click at [788, 180] on div "A contract where the seller is paid a bonus for meeting certain performance tar…" at bounding box center [595, 177] width 507 height 33
click at [342, 157] on input "a. A contract where the seller is paid a bonus for meeting certain performance …" at bounding box center [342, 152] width 0 height 10
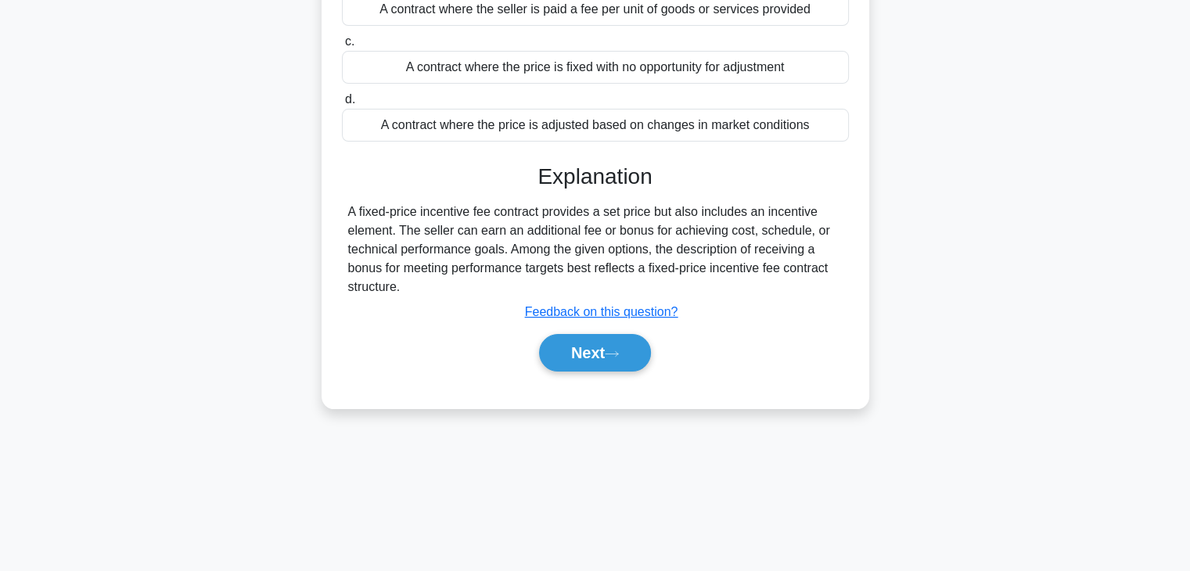
scroll to position [275, 0]
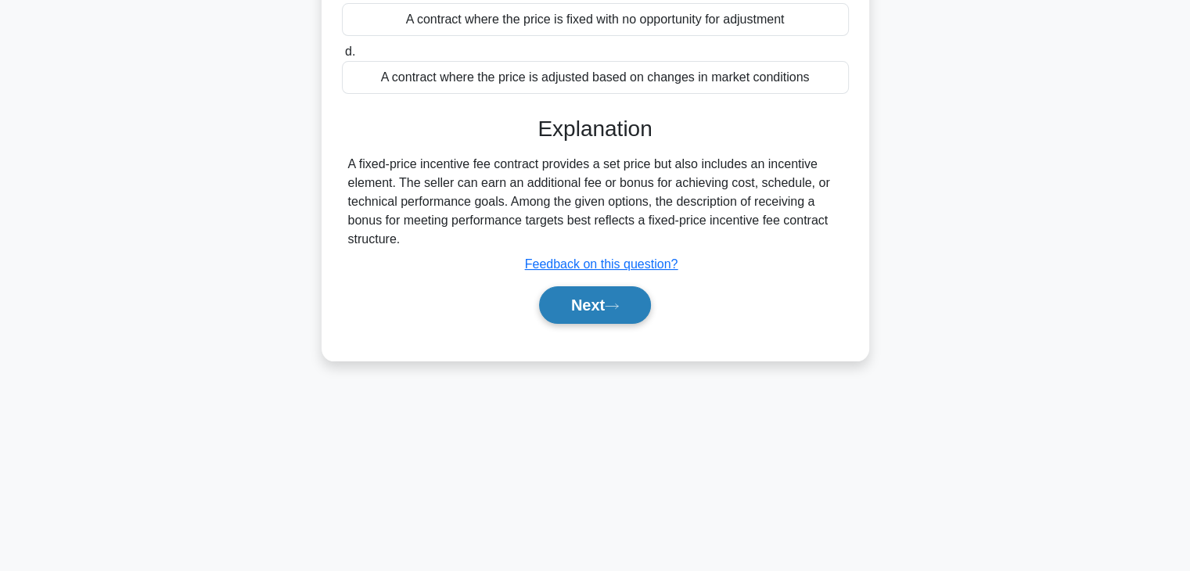
click at [592, 304] on button "Next" at bounding box center [595, 305] width 112 height 38
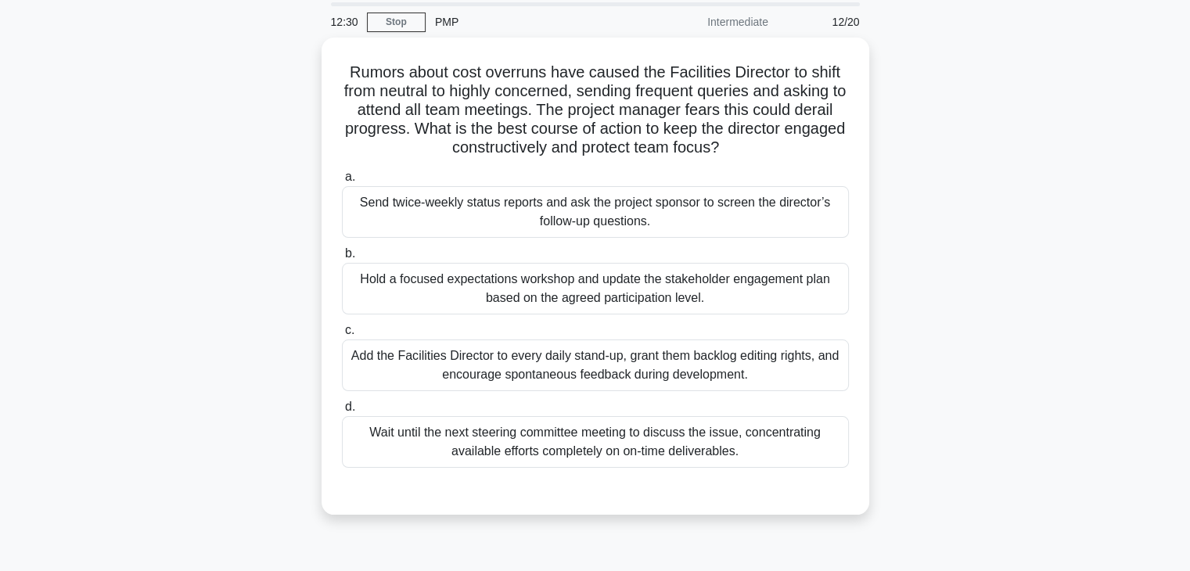
scroll to position [78, 0]
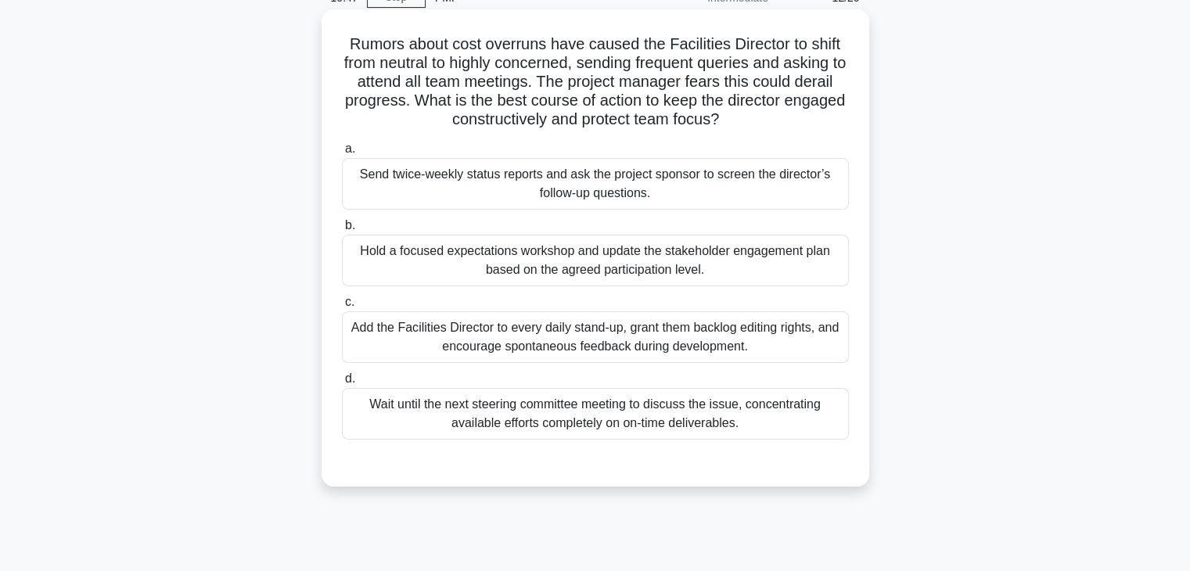
click at [629, 264] on div "Hold a focused expectations workshop and update the stakeholder engagement plan…" at bounding box center [595, 261] width 507 height 52
click at [342, 231] on input "b. Hold a focused expectations workshop and update the stakeholder engagement p…" at bounding box center [342, 226] width 0 height 10
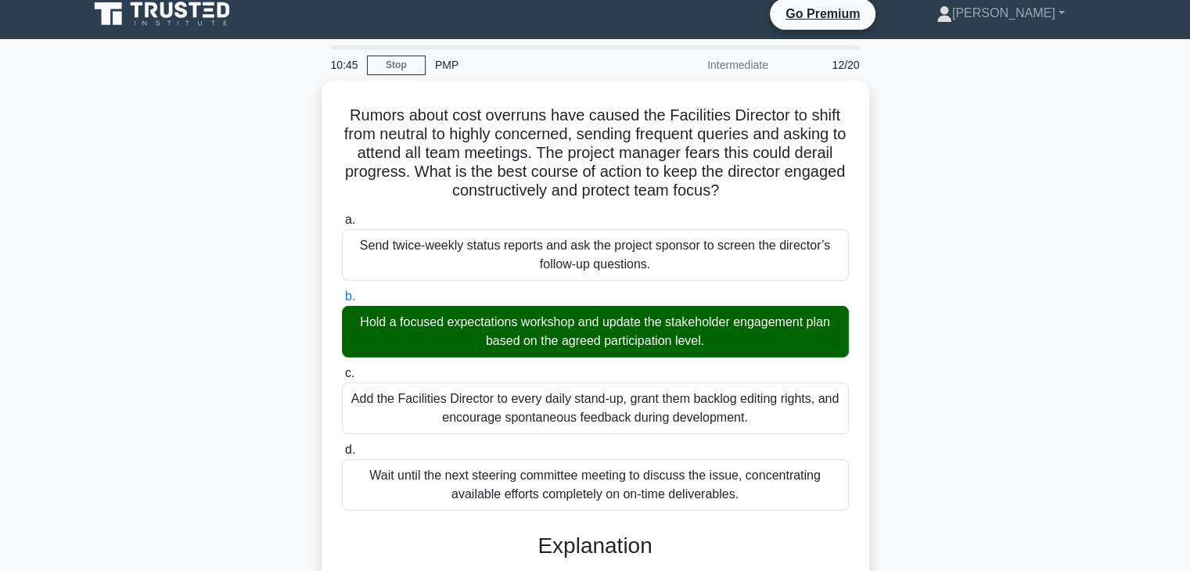
scroll to position [0, 0]
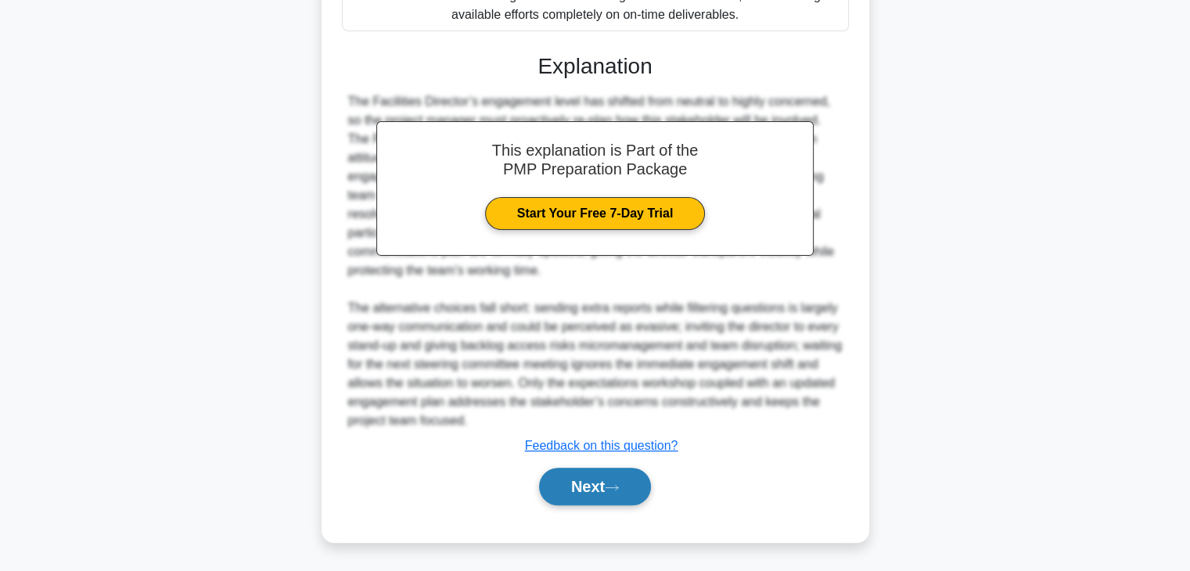
click at [599, 493] on button "Next" at bounding box center [595, 487] width 112 height 38
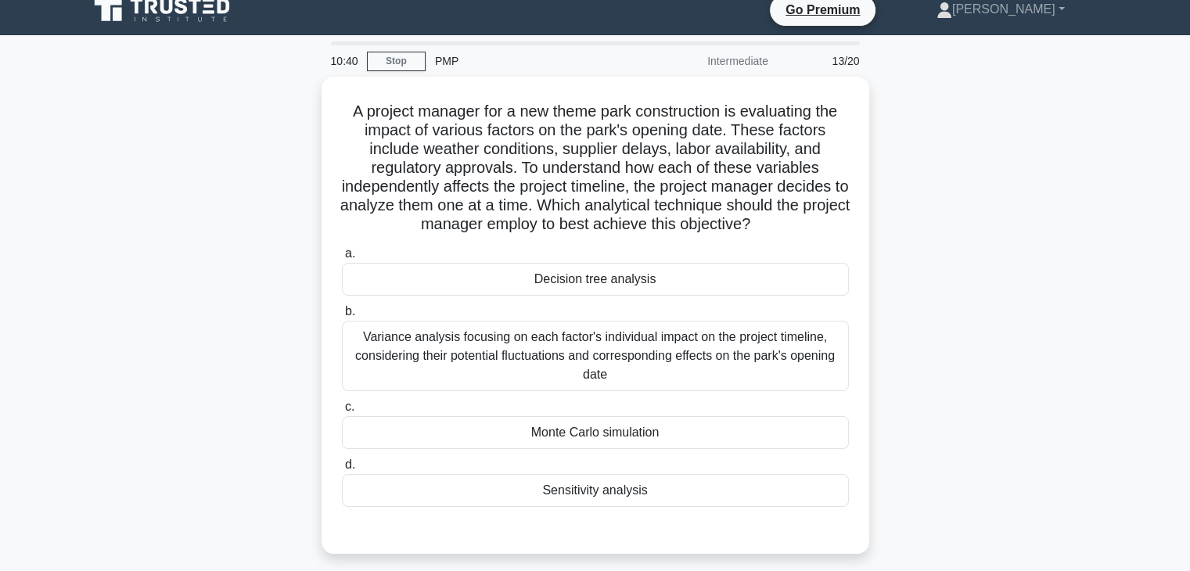
scroll to position [13, 0]
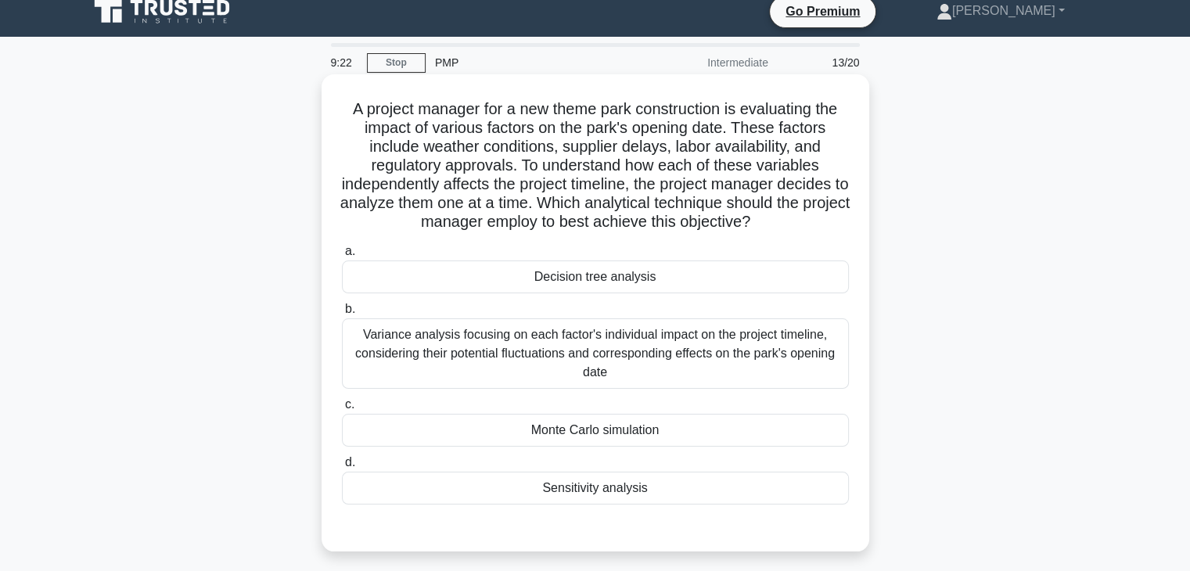
click at [801, 352] on div "Variance analysis focusing on each factor's individual impact on the project ti…" at bounding box center [595, 354] width 507 height 70
click at [342, 315] on input "b. Variance analysis focusing on each factor's individual impact on the project…" at bounding box center [342, 309] width 0 height 10
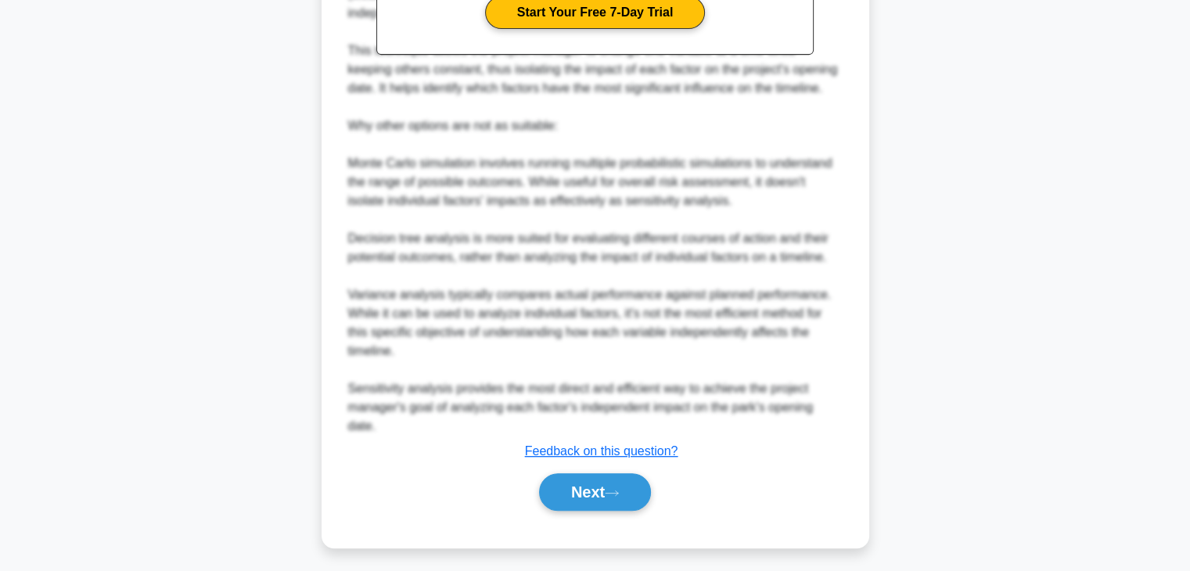
scroll to position [695, 0]
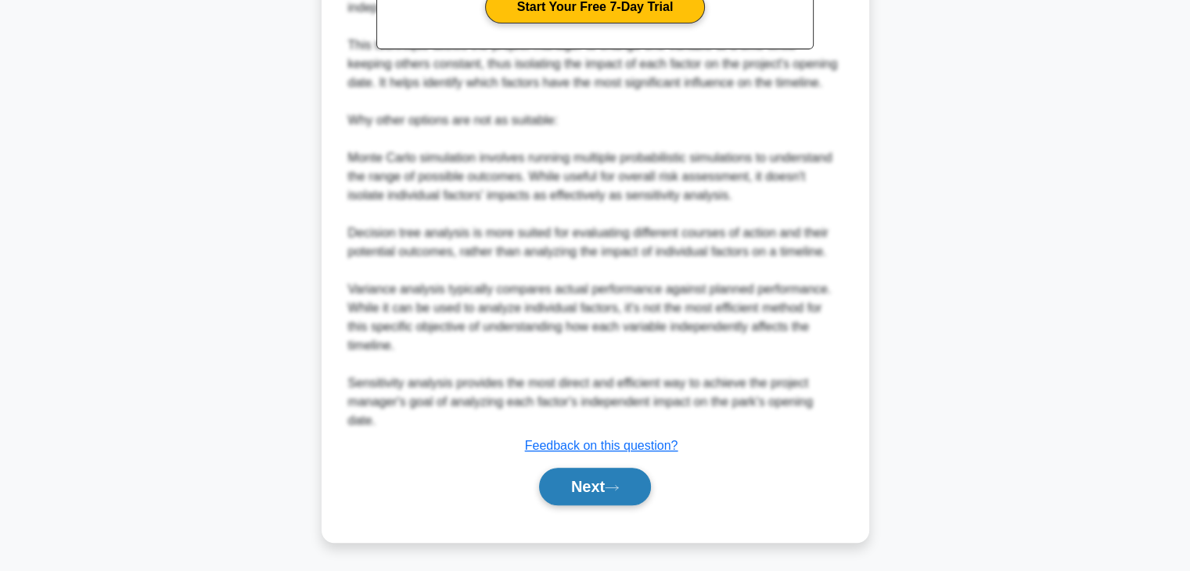
click at [603, 485] on button "Next" at bounding box center [595, 487] width 112 height 38
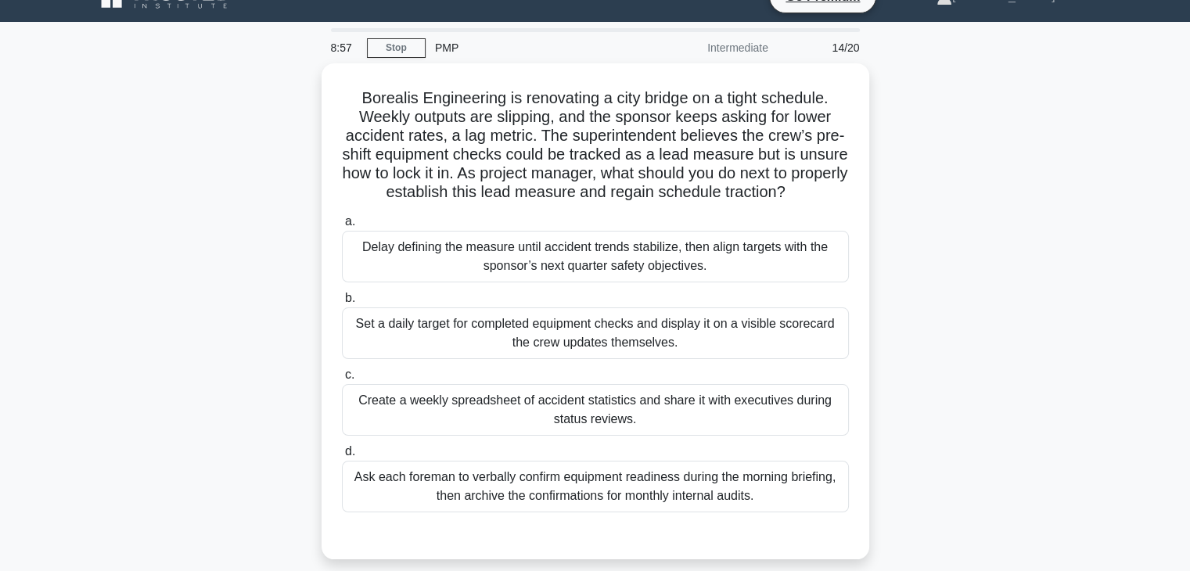
scroll to position [66, 0]
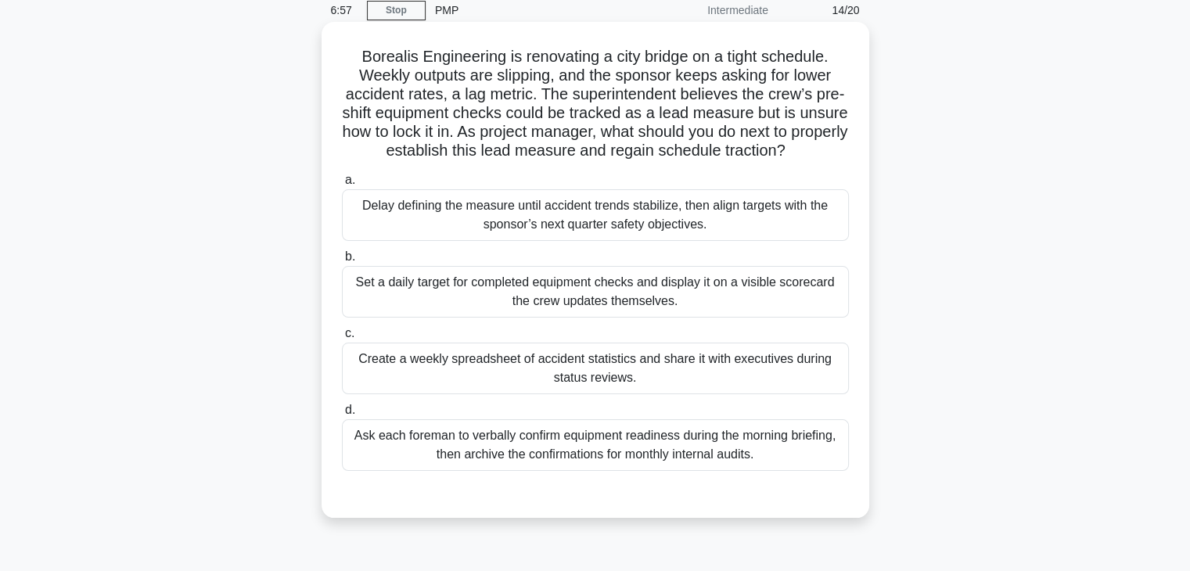
click at [805, 392] on div "Create a weekly spreadsheet of accident statistics and share it with executives…" at bounding box center [595, 369] width 507 height 52
click at [342, 339] on input "c. Create a weekly spreadsheet of accident statistics and share it with executi…" at bounding box center [342, 334] width 0 height 10
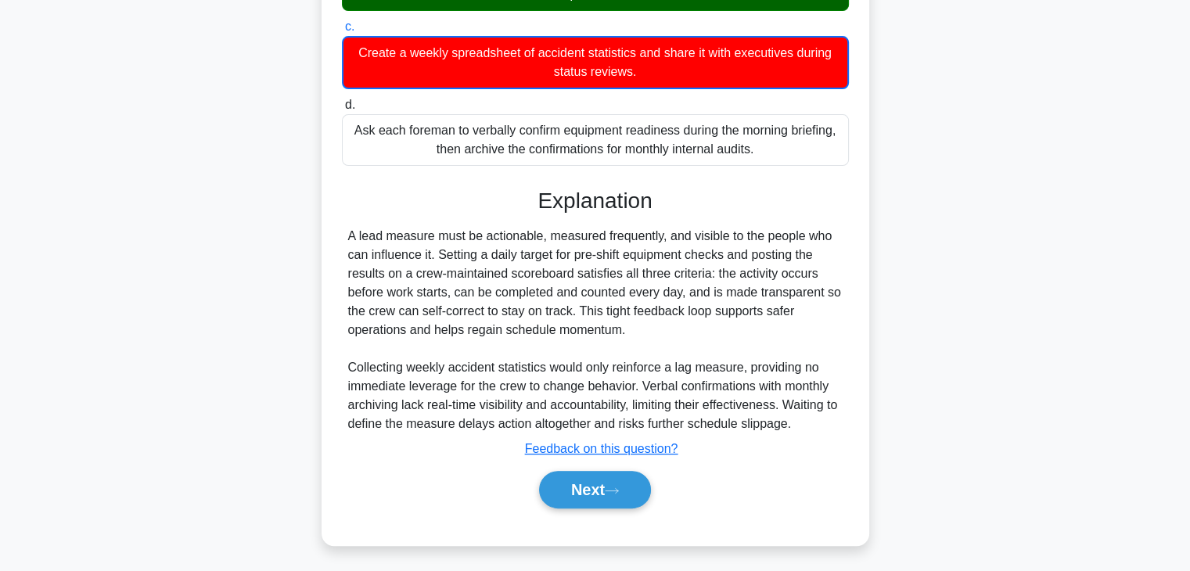
scroll to position [394, 0]
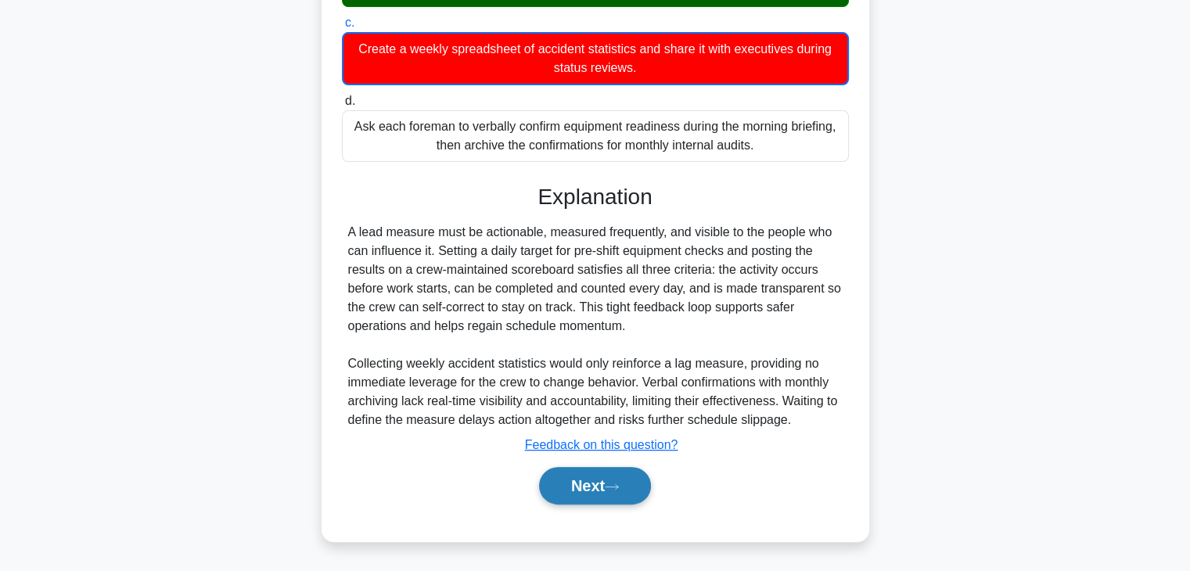
click at [598, 492] on button "Next" at bounding box center [595, 486] width 112 height 38
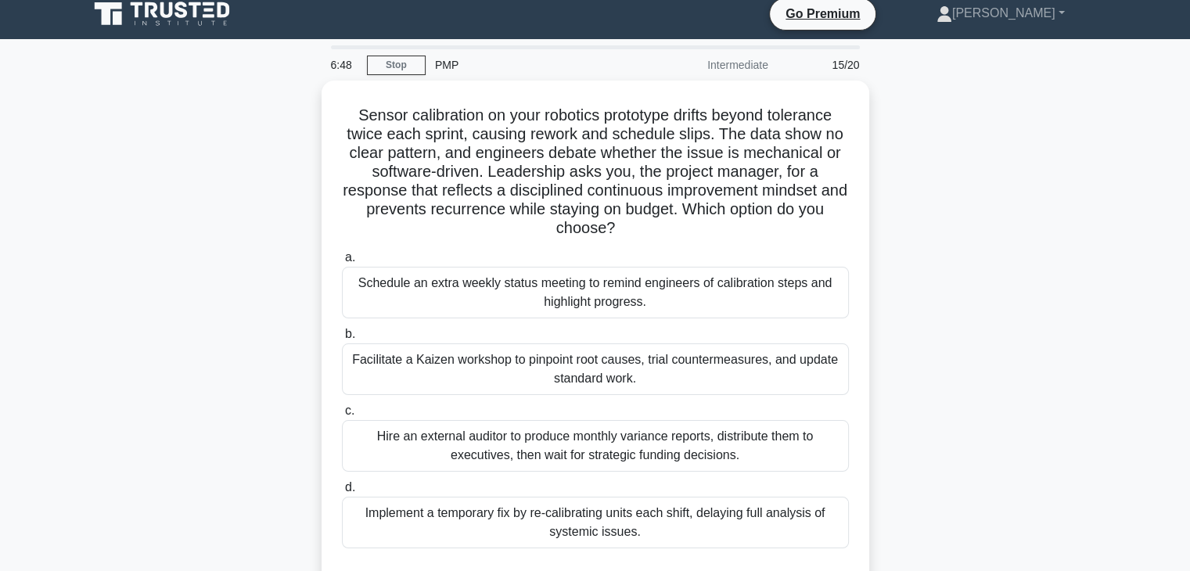
scroll to position [26, 0]
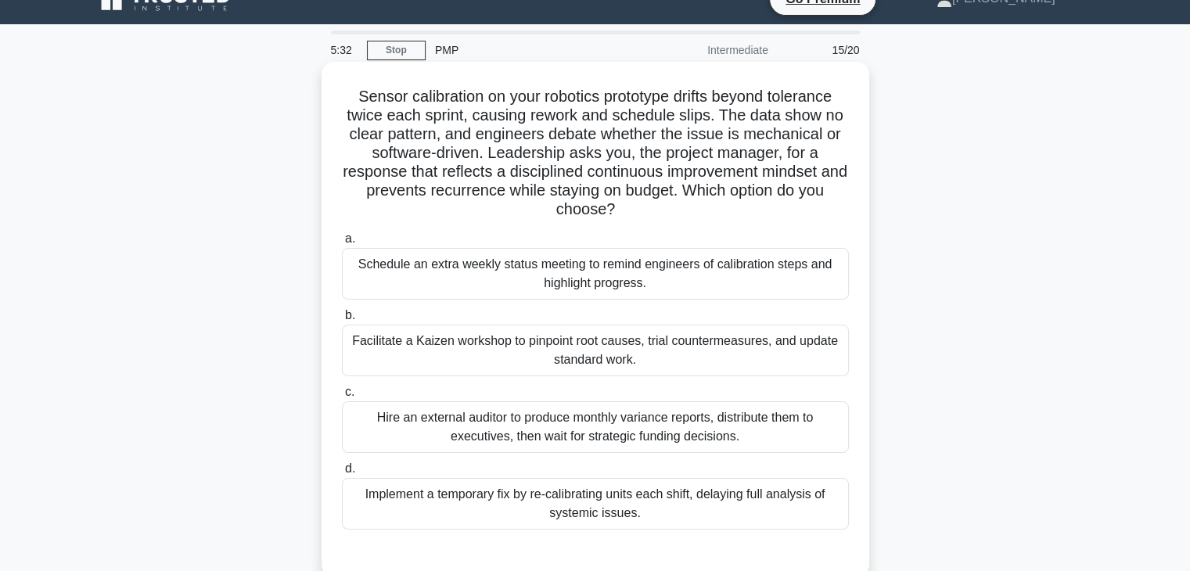
click at [430, 341] on div "Facilitate a Kaizen workshop to pinpoint root causes, trial countermeasures, an…" at bounding box center [595, 351] width 507 height 52
click at [342, 321] on input "b. Facilitate a Kaizen workshop to pinpoint root causes, trial countermeasures,…" at bounding box center [342, 316] width 0 height 10
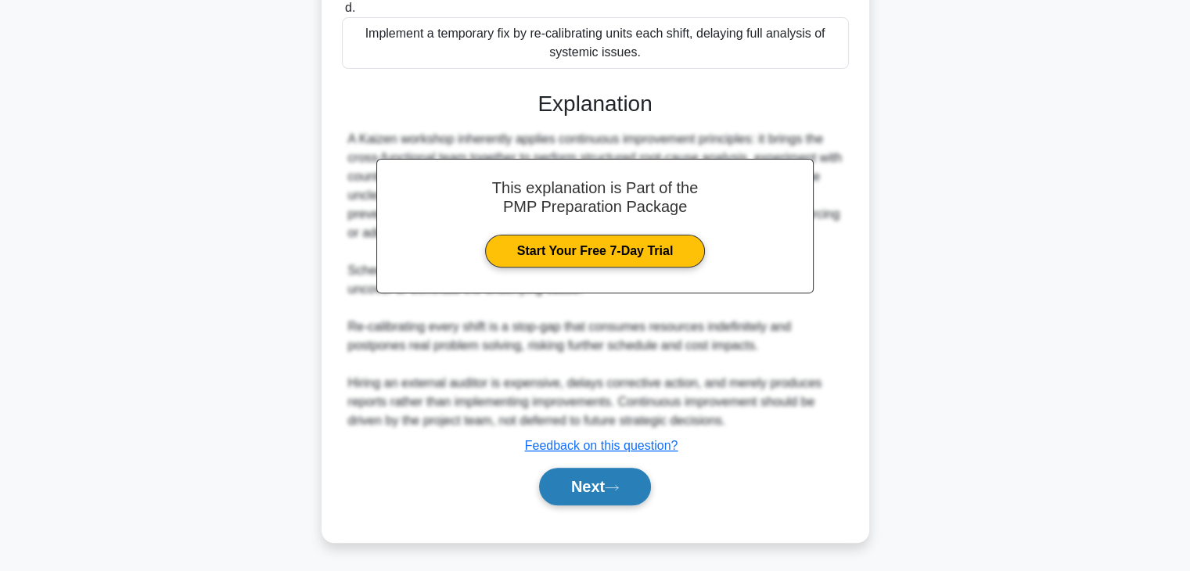
click at [629, 484] on button "Next" at bounding box center [595, 487] width 112 height 38
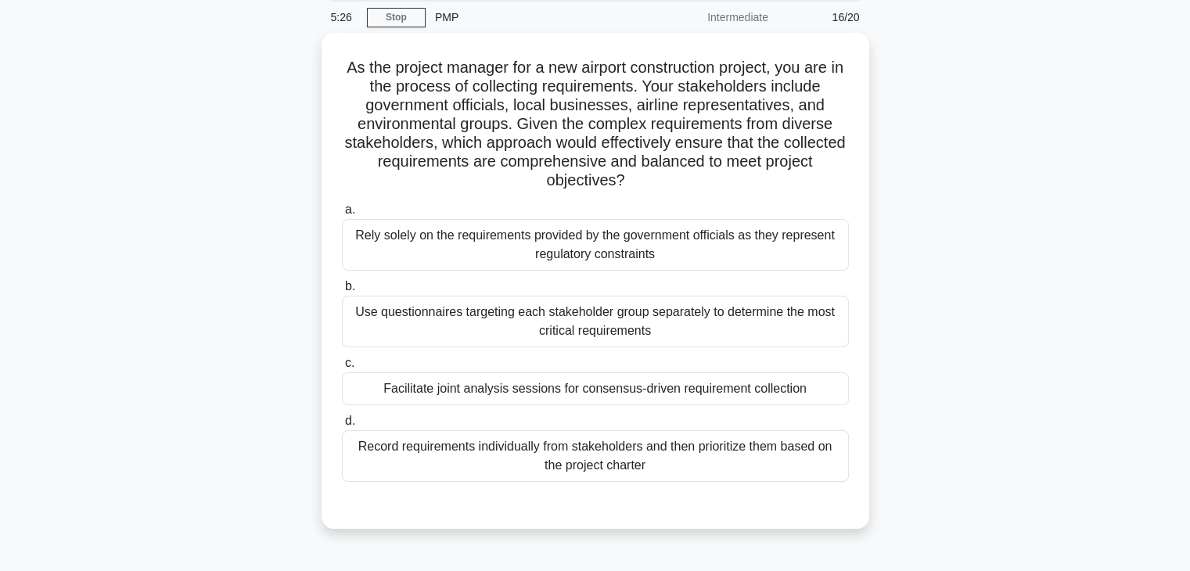
scroll to position [66, 0]
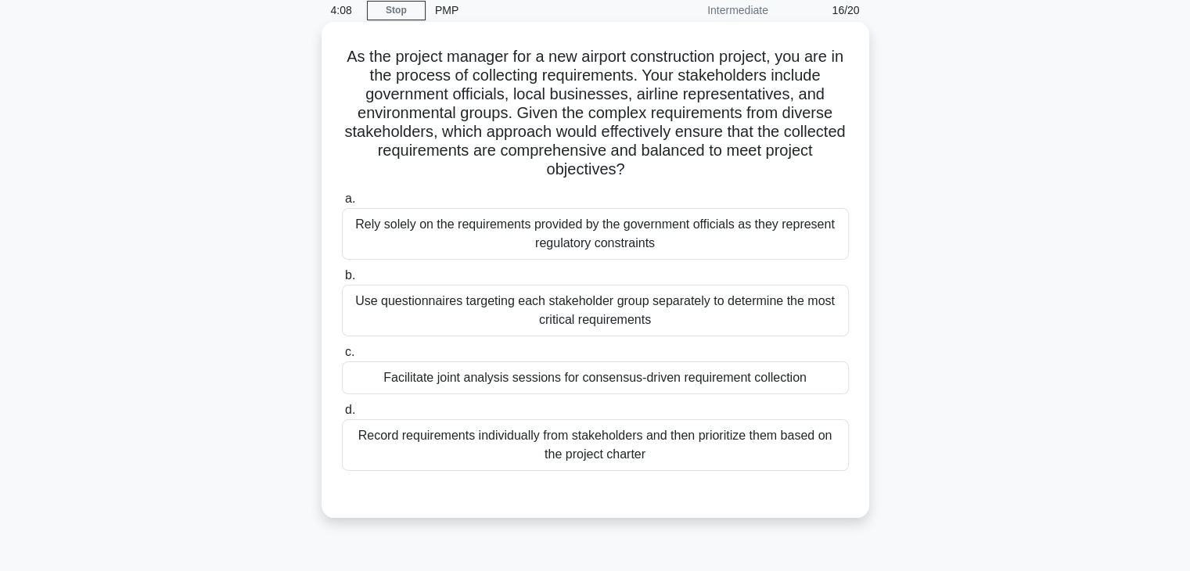
click at [746, 376] on div "Facilitate joint analysis sessions for consensus-driven requirement collection" at bounding box center [595, 378] width 507 height 33
click at [342, 358] on input "c. Facilitate joint analysis sessions for consensus-driven requirement collecti…" at bounding box center [342, 352] width 0 height 10
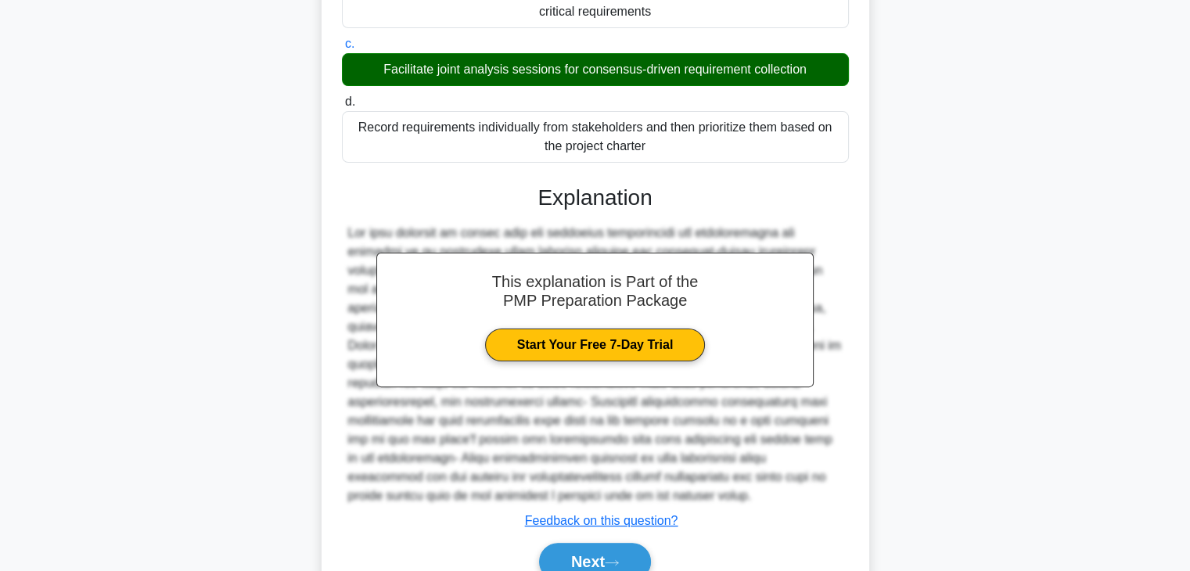
scroll to position [449, 0]
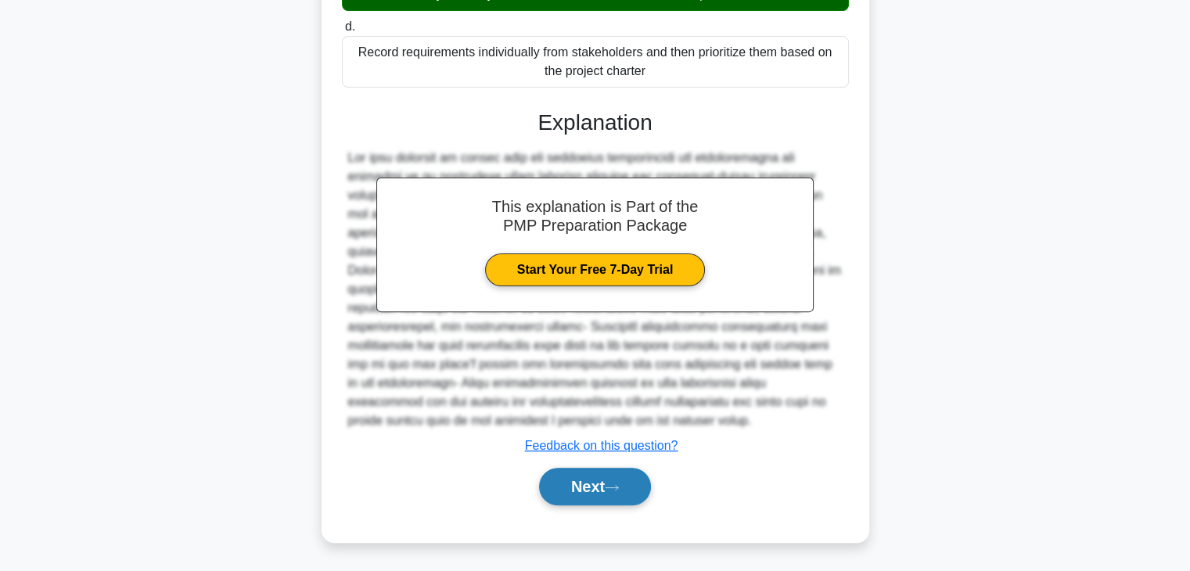
click at [614, 486] on icon at bounding box center [612, 488] width 14 height 9
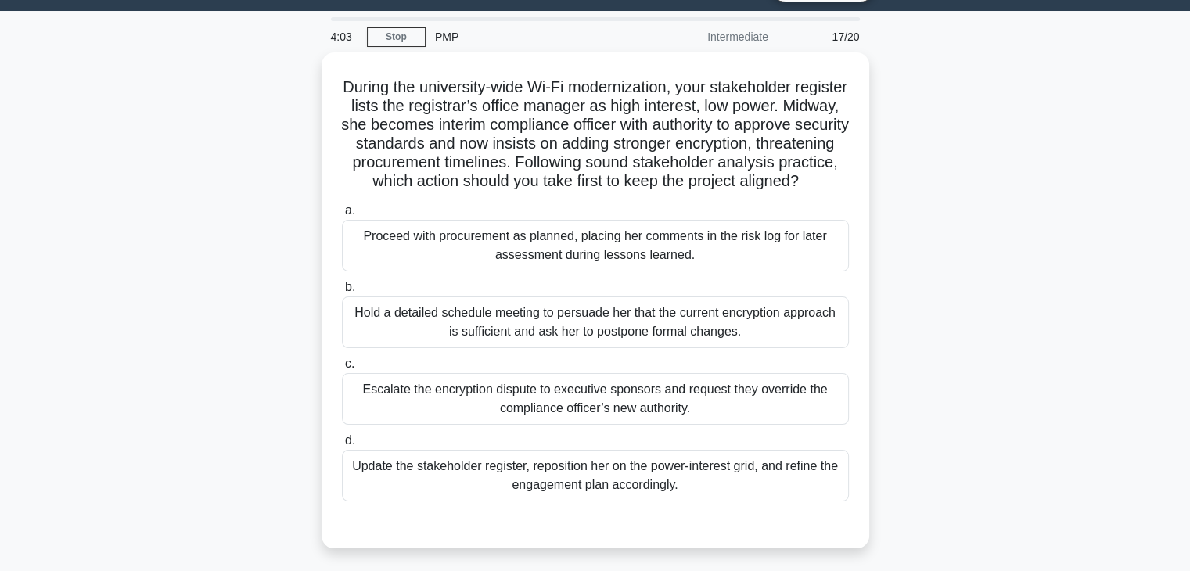
scroll to position [40, 0]
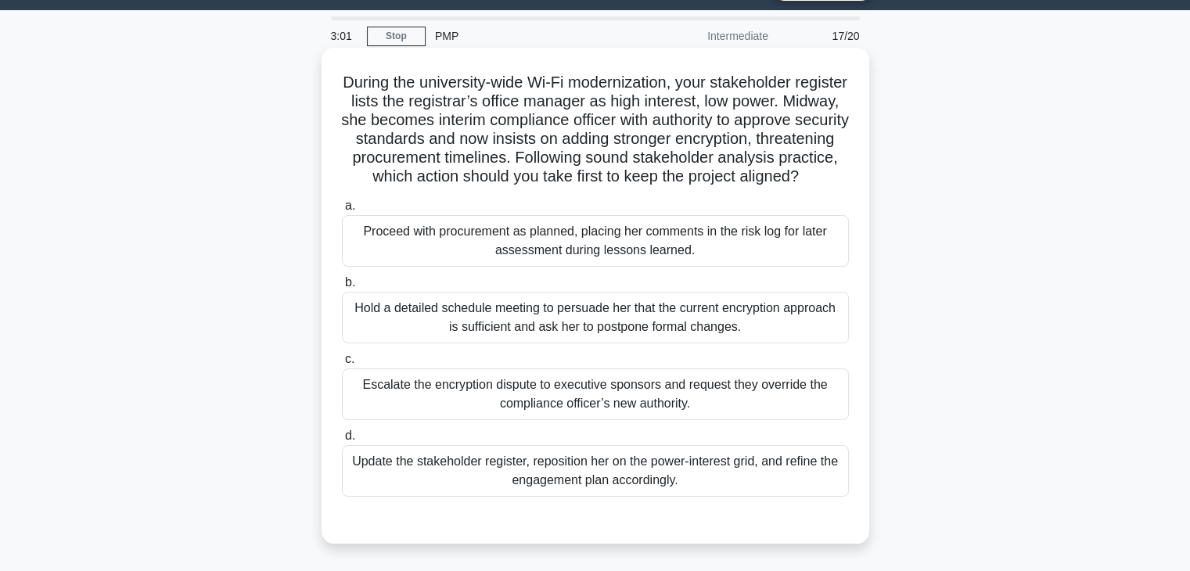
click at [698, 489] on div "Update the stakeholder register, reposition her on the power-interest grid, and…" at bounding box center [595, 471] width 507 height 52
click at [342, 441] on input "d. Update the stakeholder register, reposition her on the power-interest grid, …" at bounding box center [342, 436] width 0 height 10
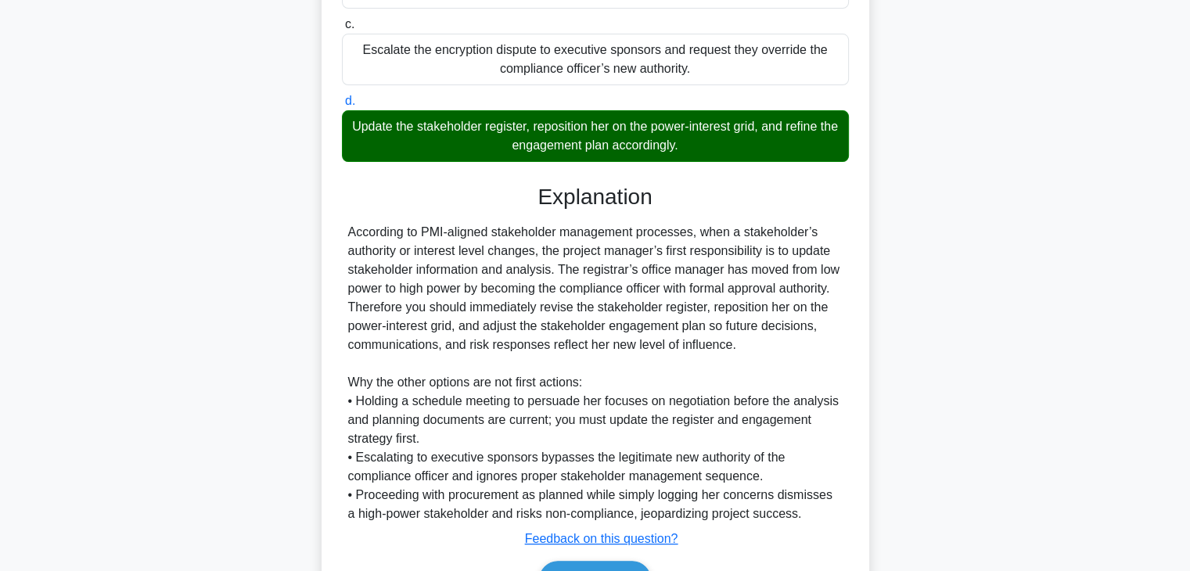
scroll to position [487, 0]
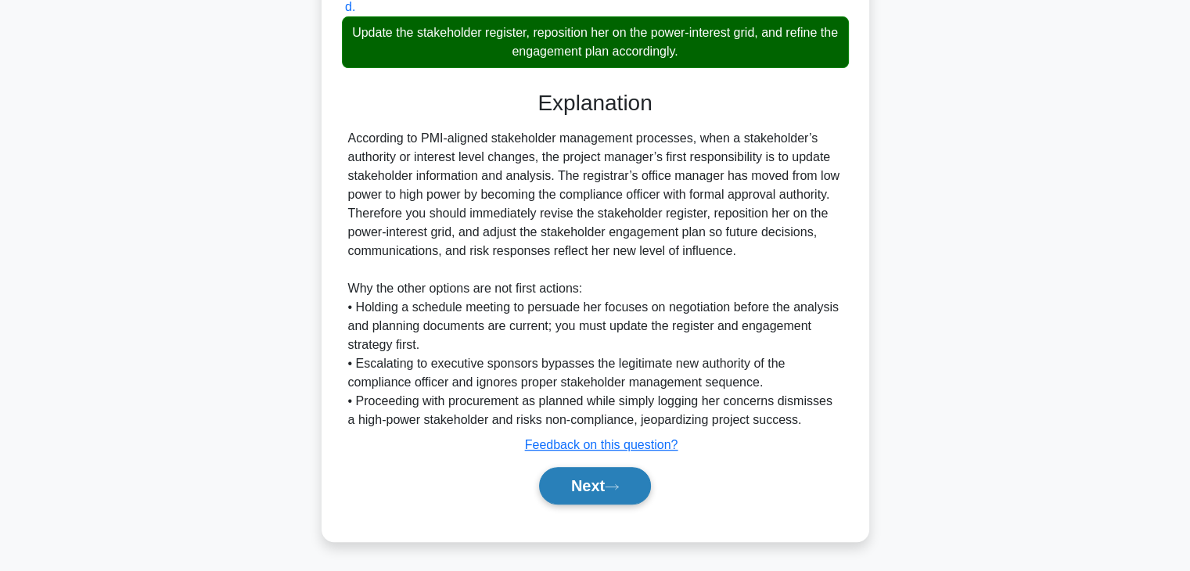
click at [587, 495] on button "Next" at bounding box center [595, 486] width 112 height 38
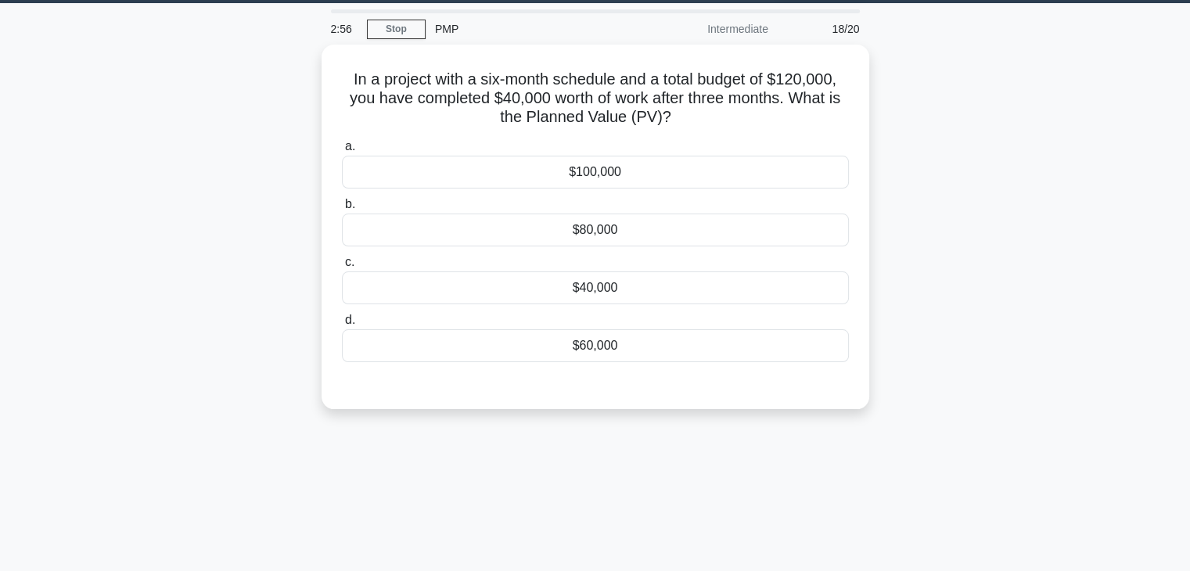
scroll to position [0, 0]
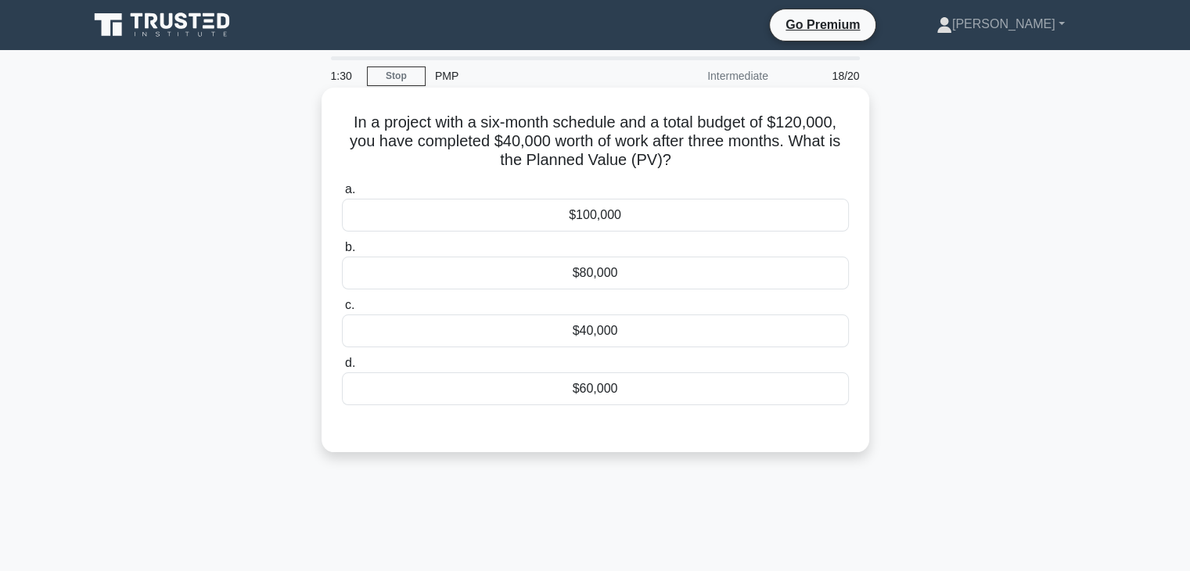
click at [626, 270] on div "$80,000" at bounding box center [595, 273] width 507 height 33
click at [342, 253] on input "b. $80,000" at bounding box center [342, 248] width 0 height 10
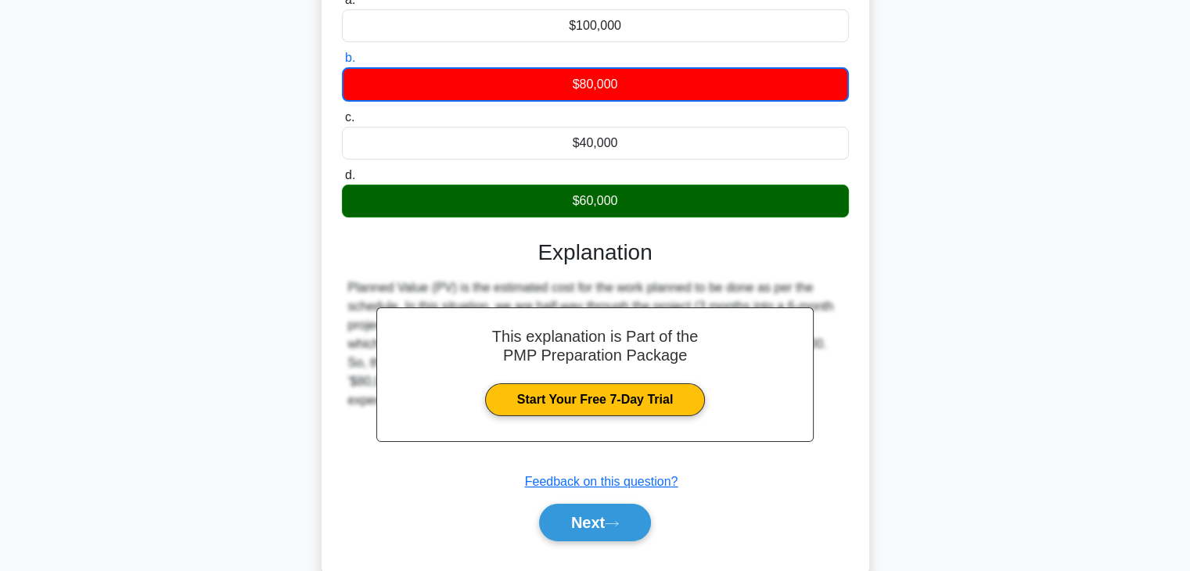
scroll to position [275, 0]
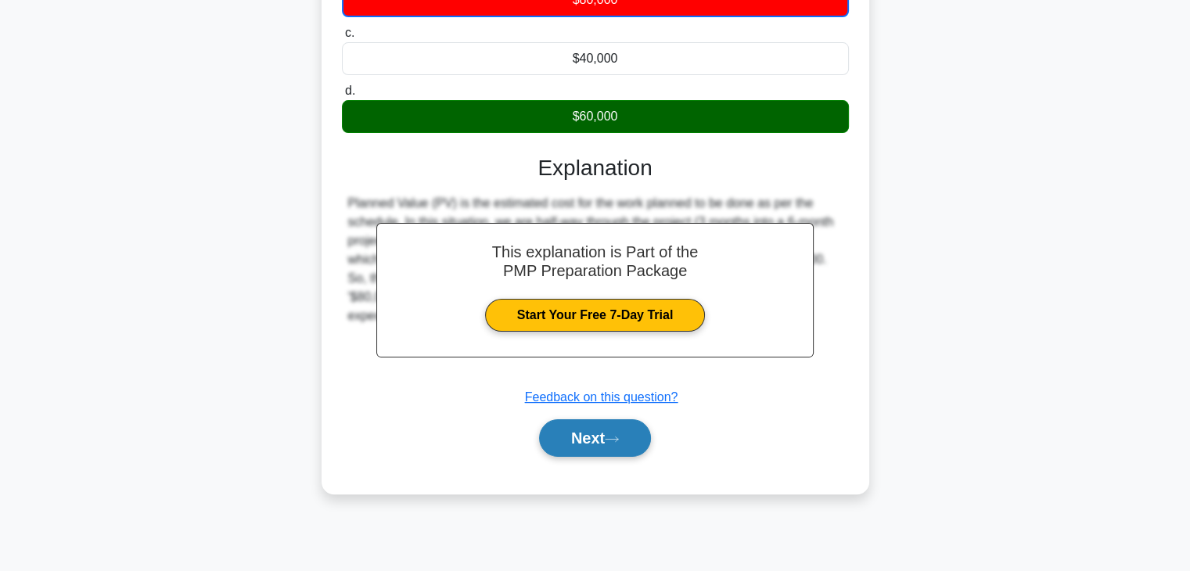
click at [592, 443] on button "Next" at bounding box center [595, 438] width 112 height 38
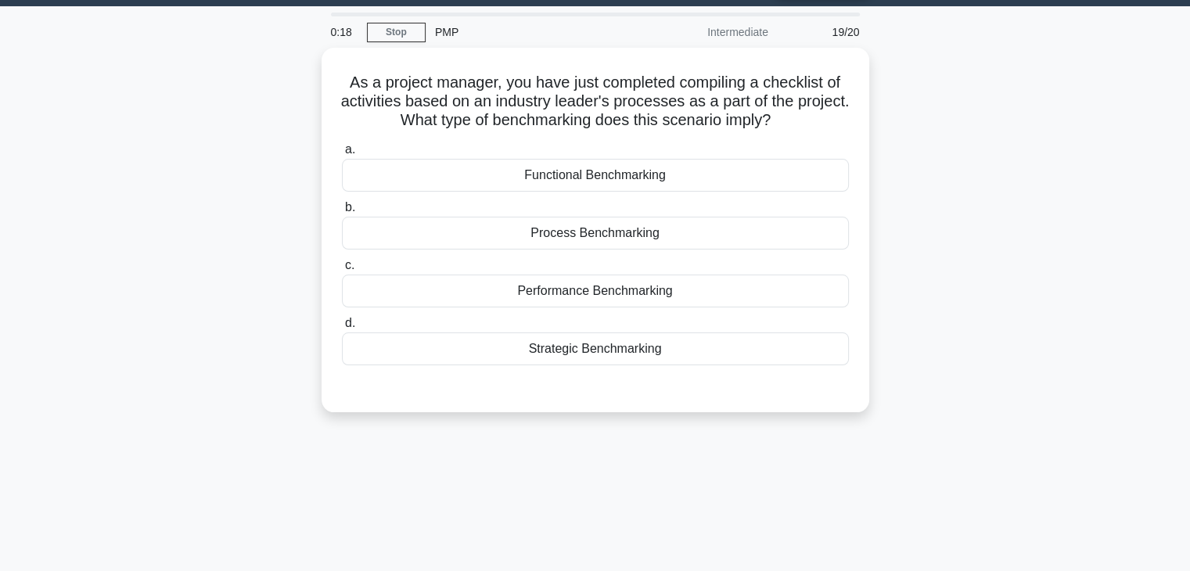
scroll to position [0, 0]
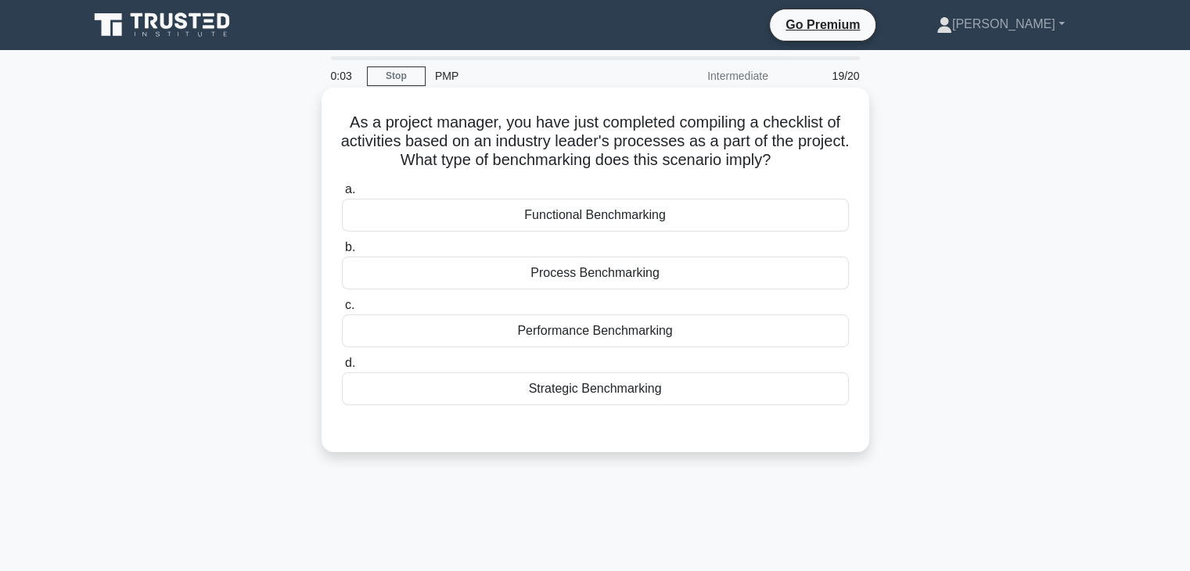
click at [689, 335] on div "Performance Benchmarking" at bounding box center [595, 331] width 507 height 33
click at [342, 311] on input "c. Performance Benchmarking" at bounding box center [342, 306] width 0 height 10
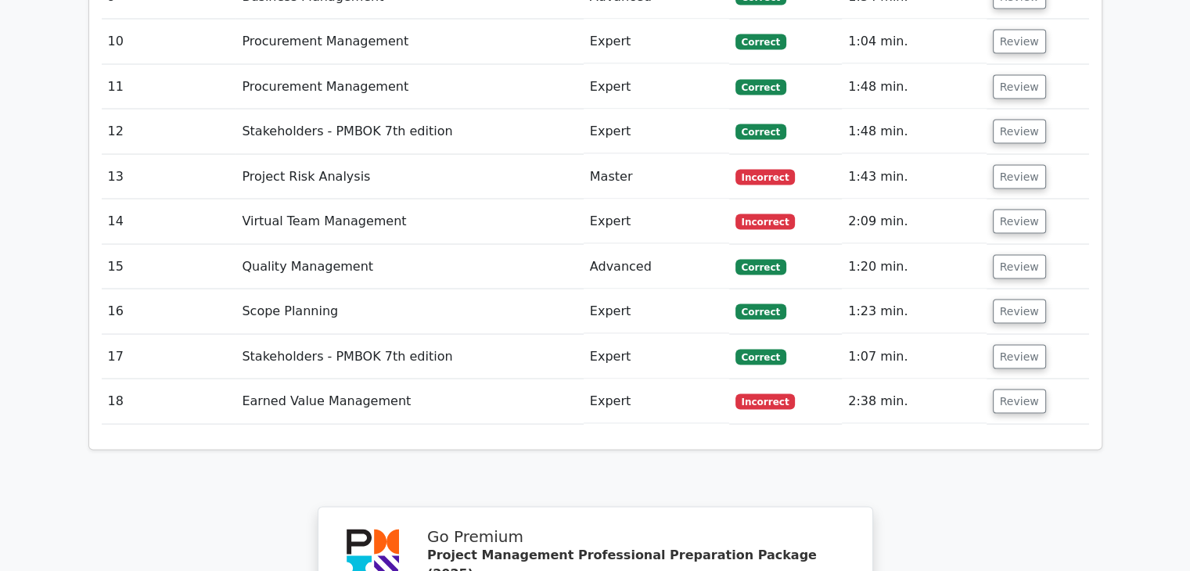
scroll to position [2963, 0]
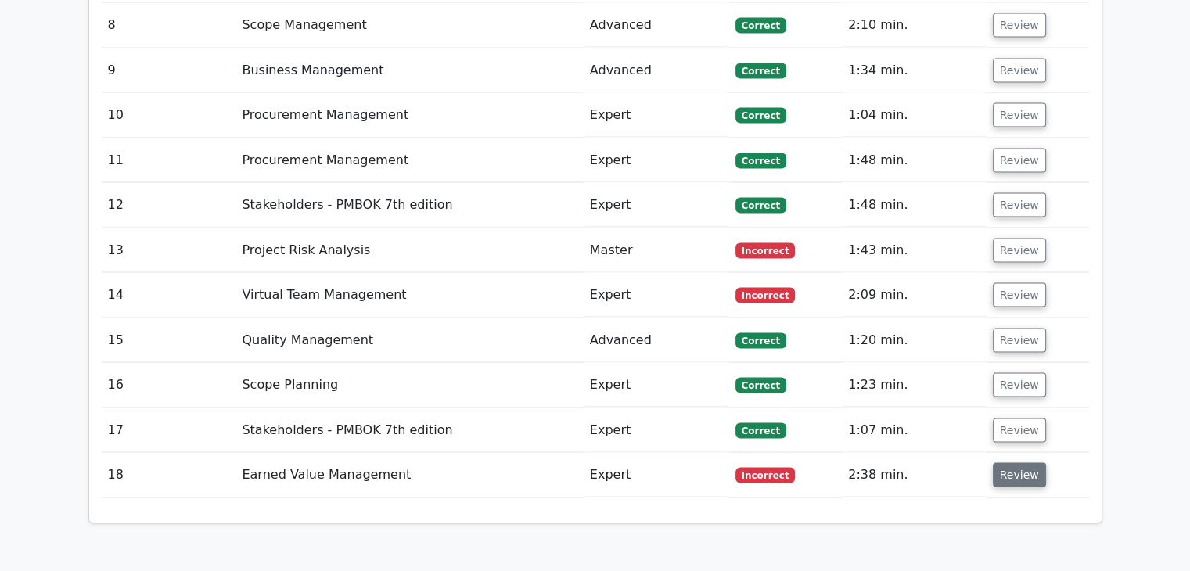
click at [1015, 463] on button "Review" at bounding box center [1019, 475] width 53 height 24
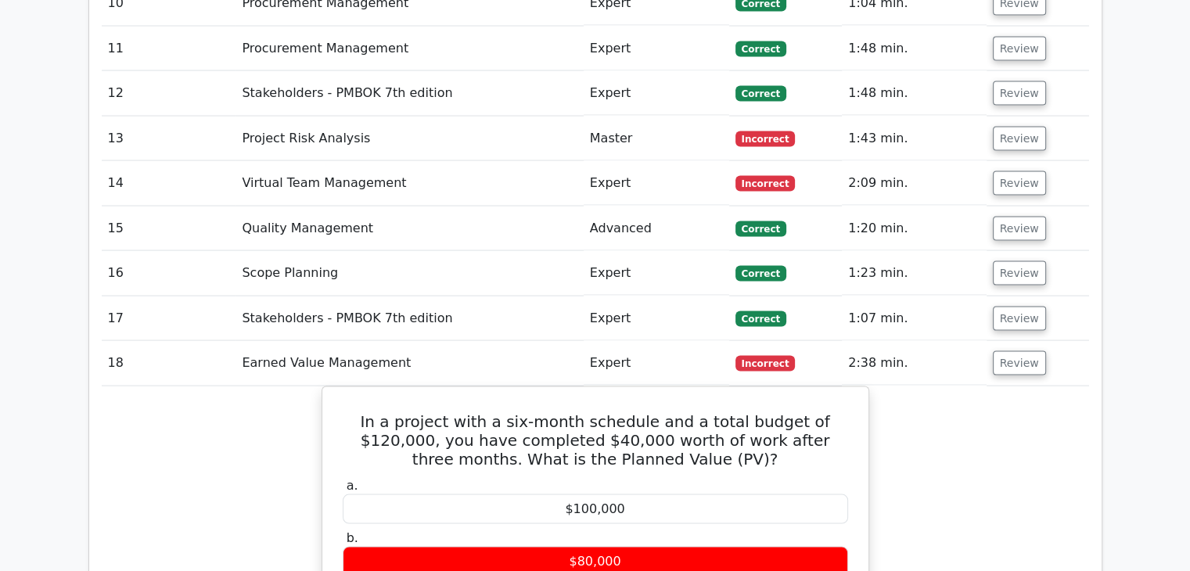
scroll to position [3120, 0]
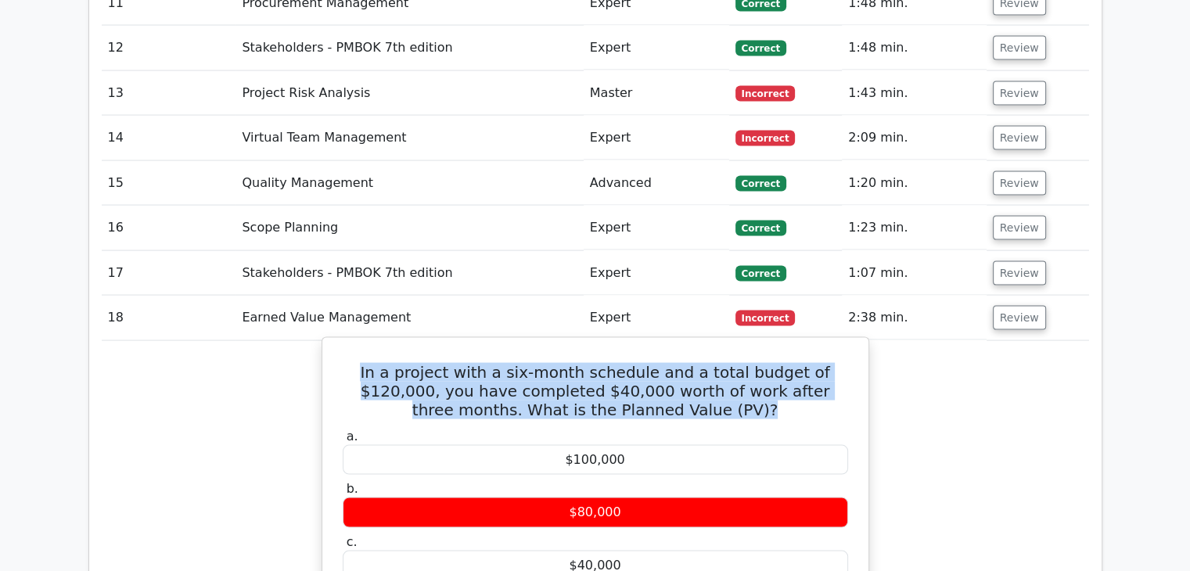
drag, startPoint x: 679, startPoint y: 296, endPoint x: 344, endPoint y: 252, distance: 337.0
click at [344, 363] on h5 "In a project with a six-month schedule and a total budget of $120,000, you have…" at bounding box center [595, 391] width 509 height 56
copy h5 "In a project with a six-month schedule and a total budget of $120,000, you have…"
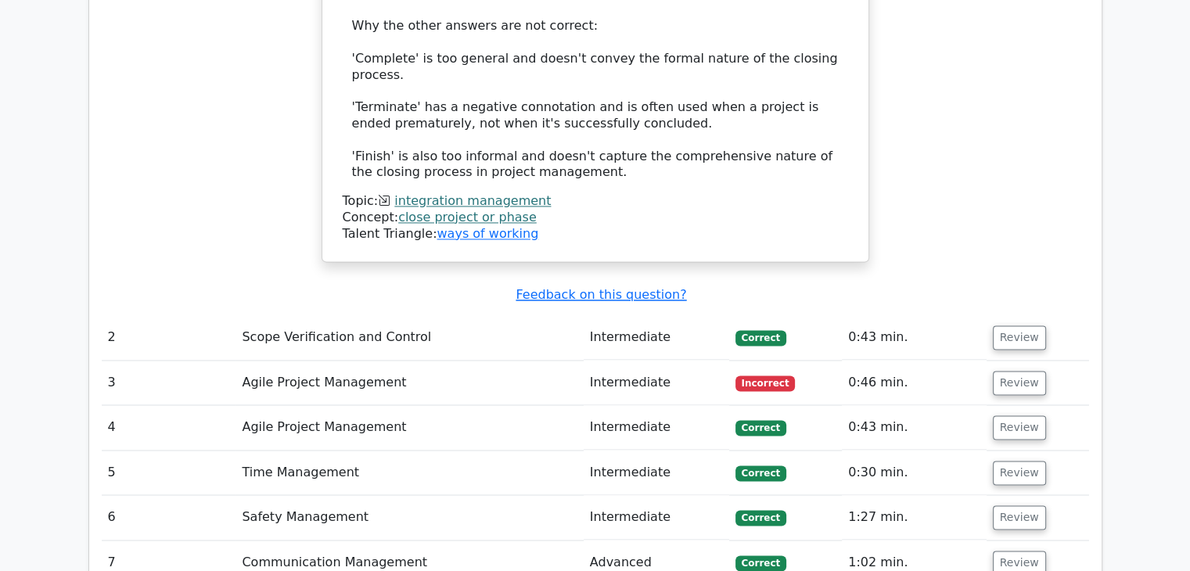
scroll to position [2406, 0]
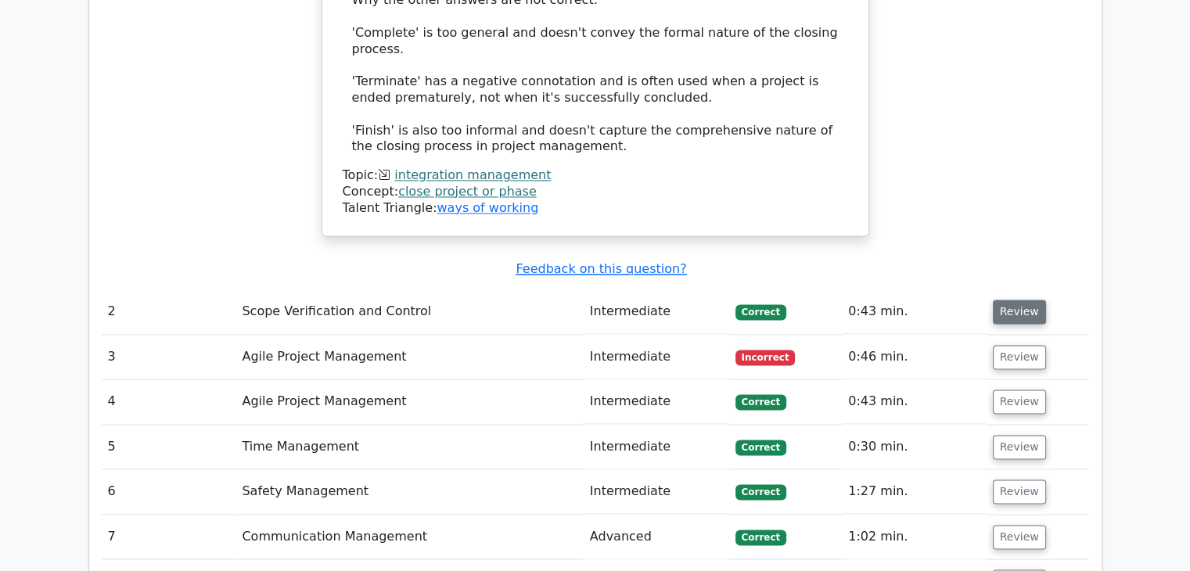
click at [1029, 300] on button "Review" at bounding box center [1019, 312] width 53 height 24
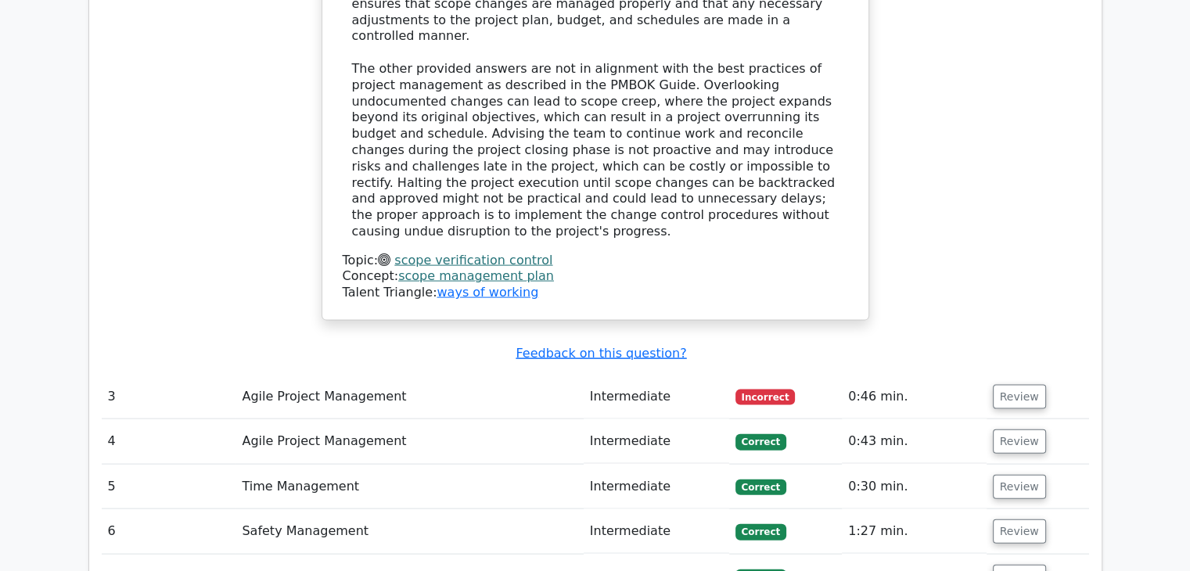
scroll to position [3319, 0]
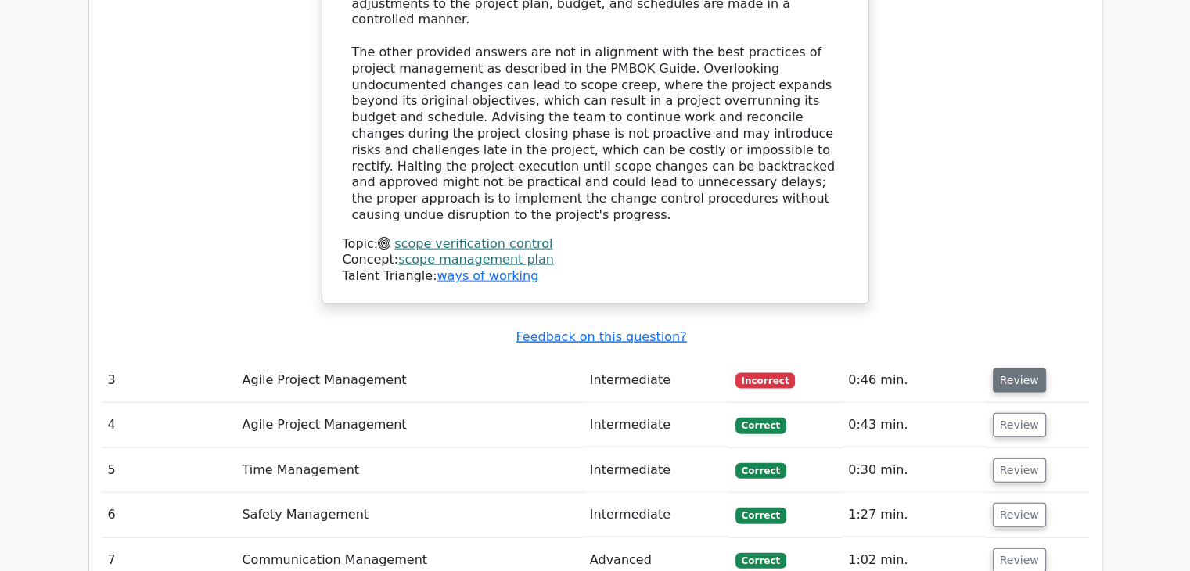
click at [1024, 369] on button "Review" at bounding box center [1019, 381] width 53 height 24
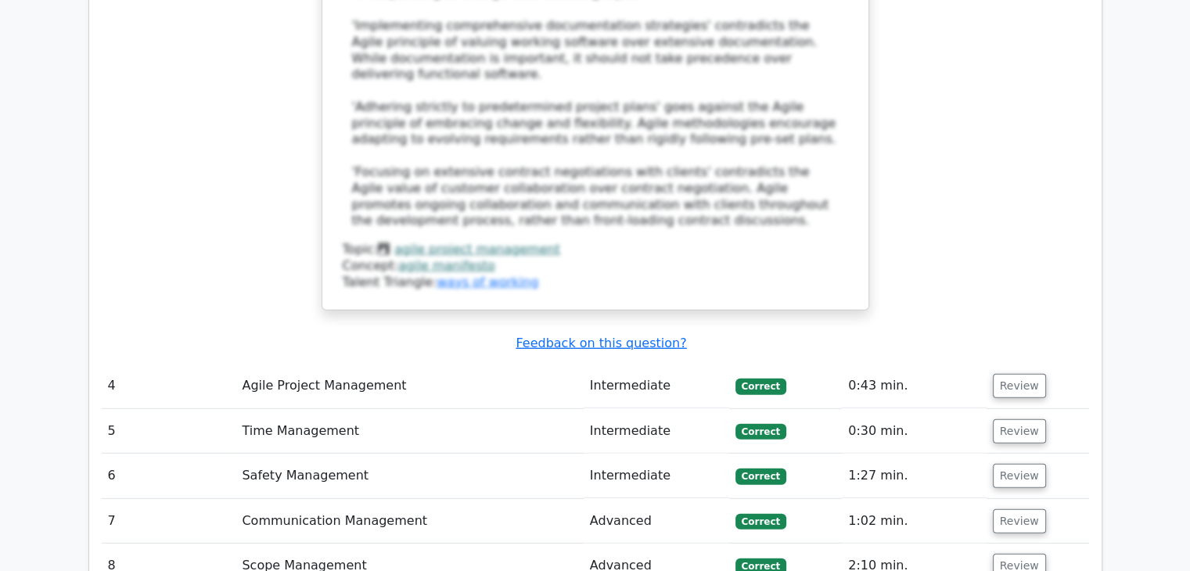
scroll to position [4258, 0]
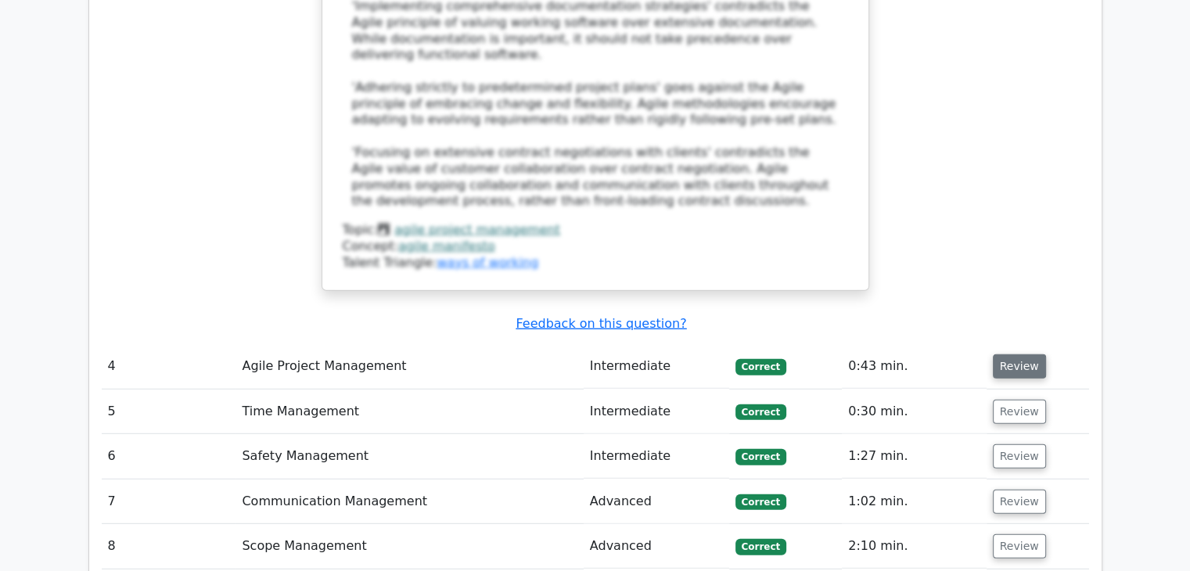
click at [1021, 355] on button "Review" at bounding box center [1019, 367] width 53 height 24
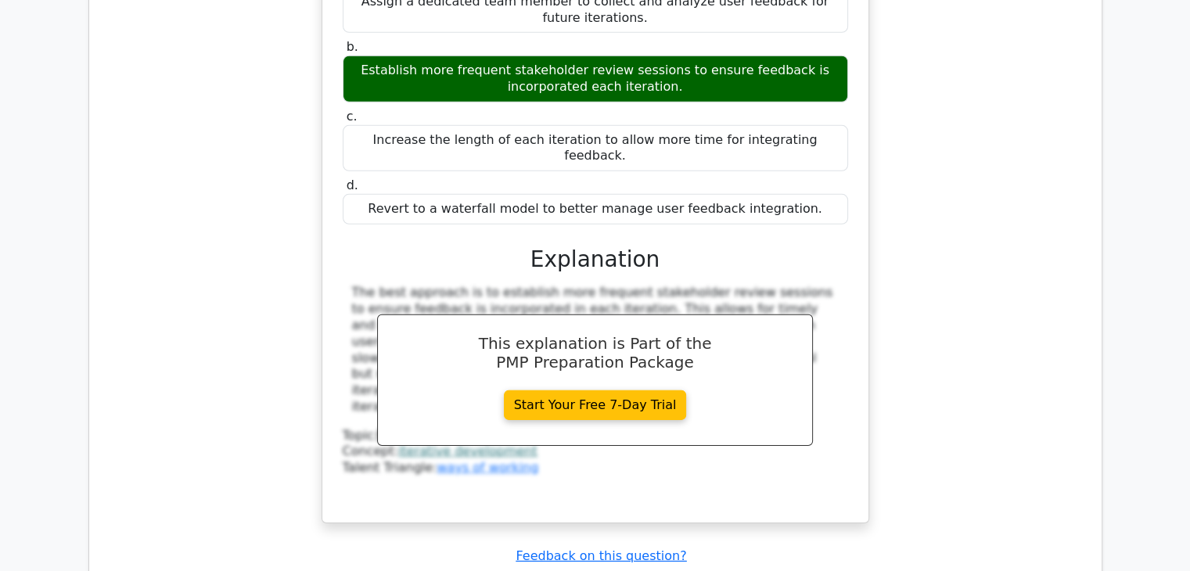
scroll to position [4859, 0]
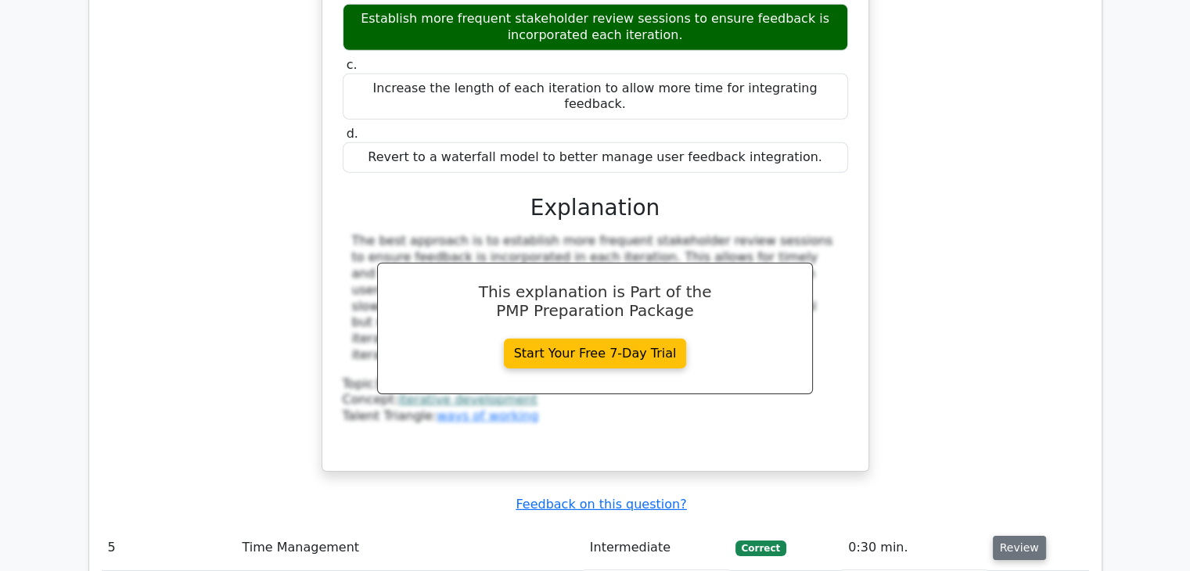
click at [1024, 536] on button "Review" at bounding box center [1019, 548] width 53 height 24
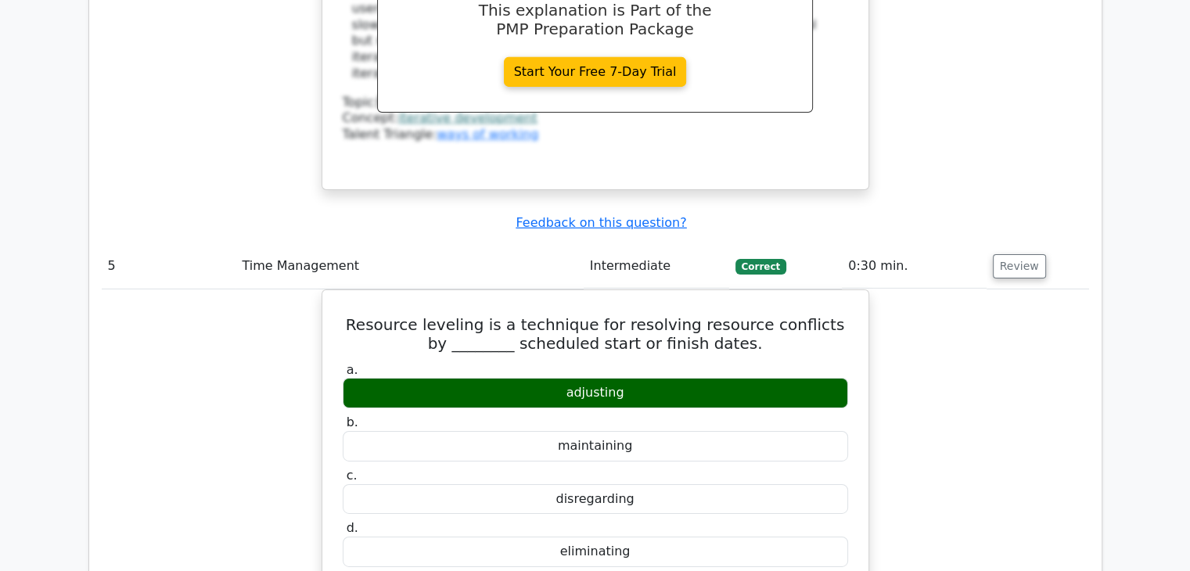
scroll to position [5145, 0]
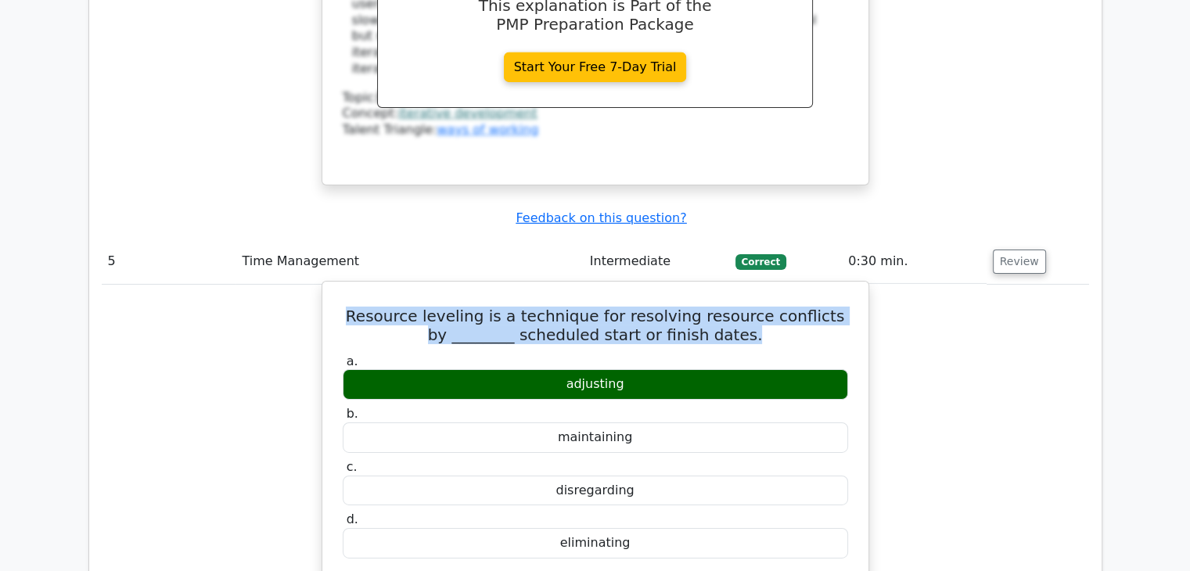
drag, startPoint x: 362, startPoint y: 99, endPoint x: 734, endPoint y: 120, distance: 373.1
click at [734, 307] on h5 "Resource leveling is a technique for resolving resource conflicts by ________ s…" at bounding box center [595, 326] width 509 height 38
copy h5 "Resource leveling is a technique for resolving resource conflicts by ________ s…"
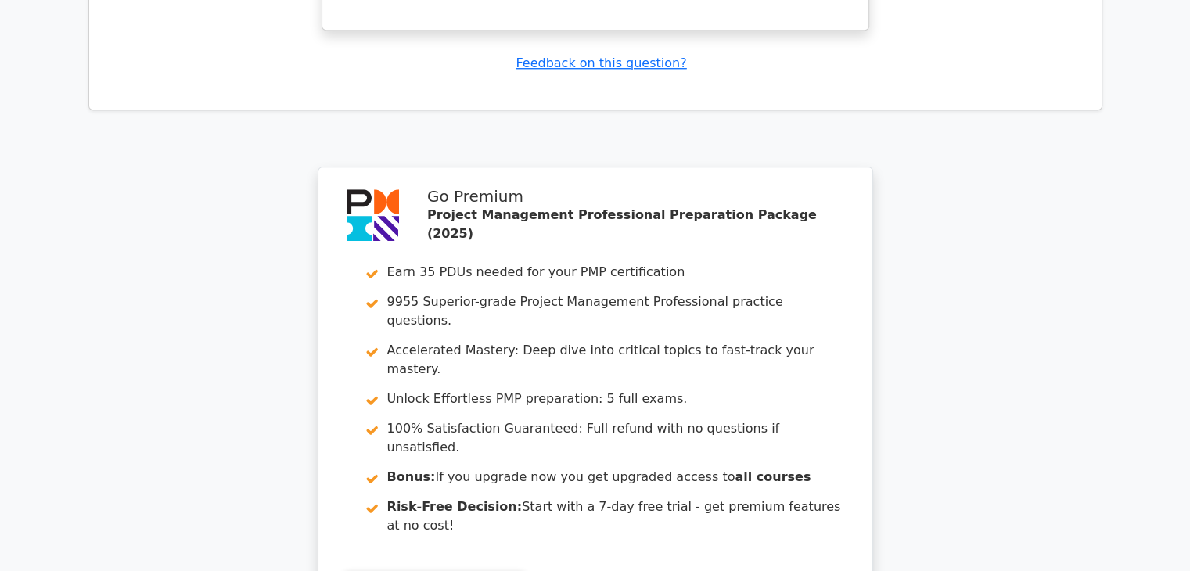
scroll to position [7297, 0]
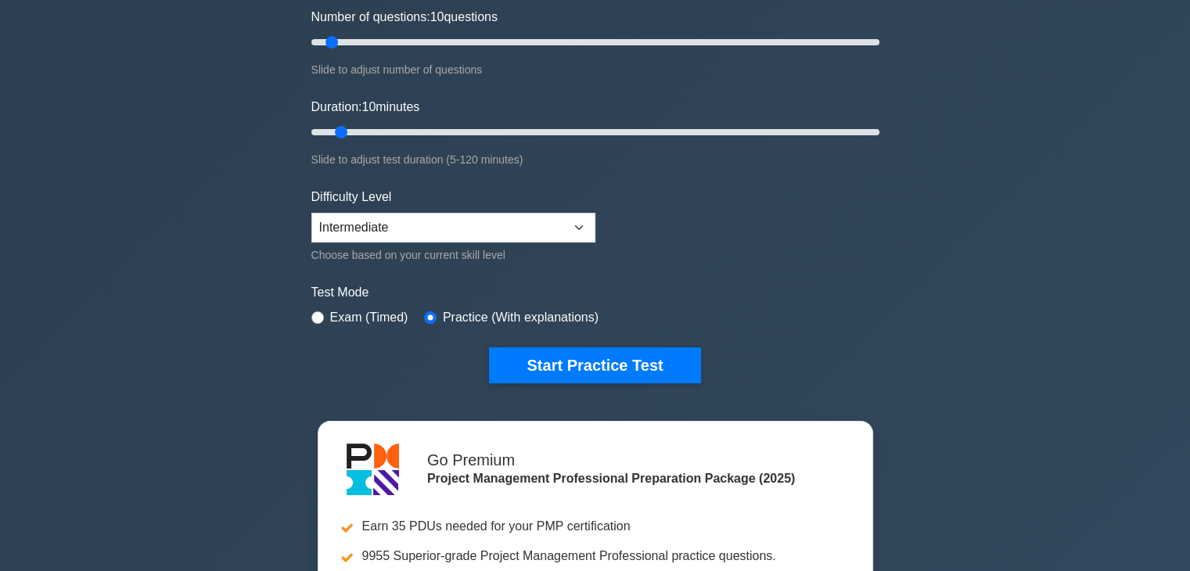
scroll to position [235, 0]
